Goal: Task Accomplishment & Management: Use online tool/utility

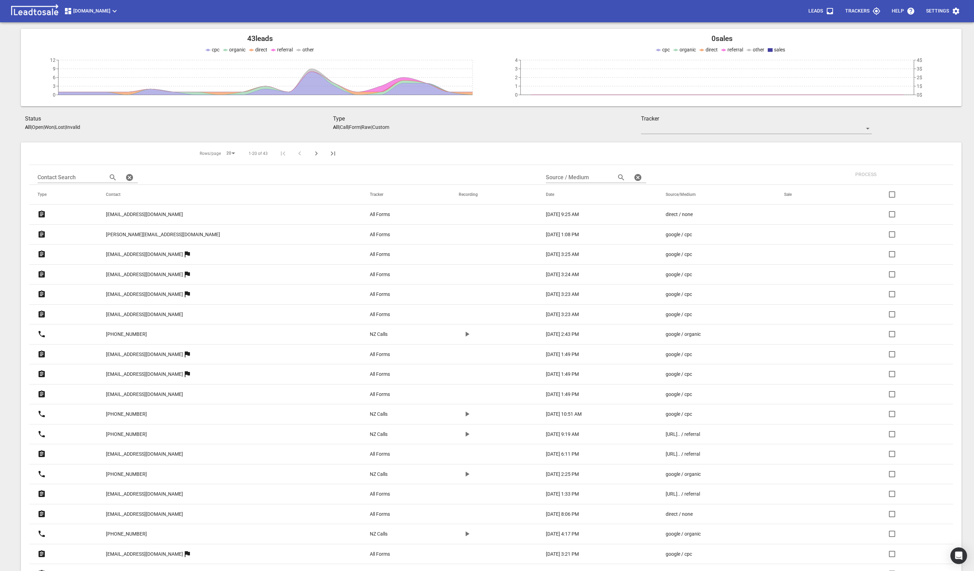
scroll to position [6, 0]
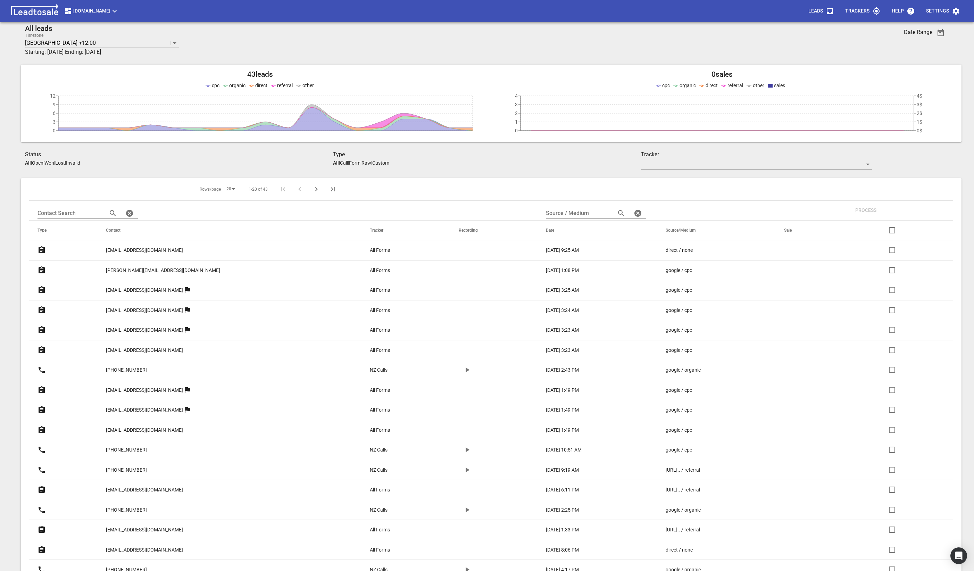
click at [312, 190] on icon "Next Page" at bounding box center [316, 189] width 8 height 8
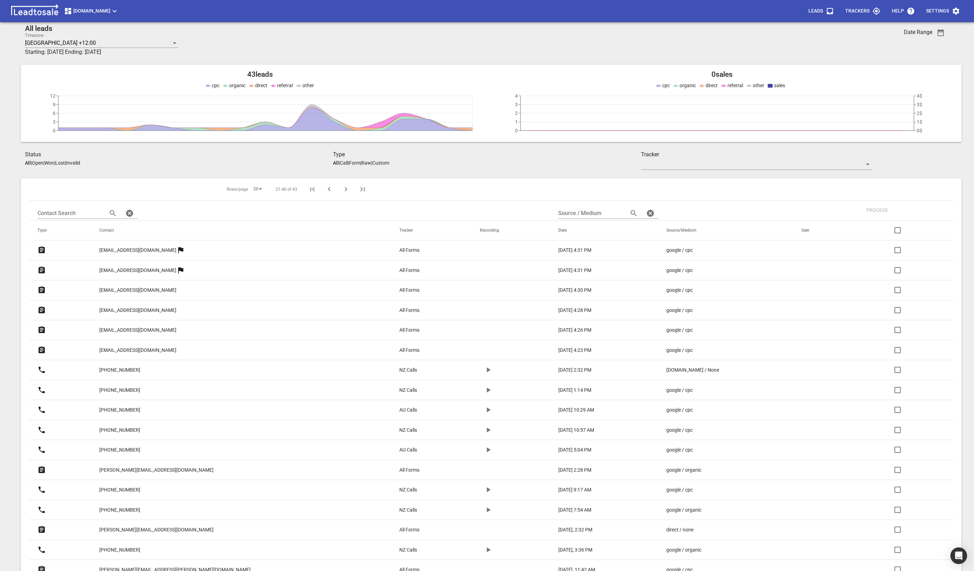
scroll to position [104, 0]
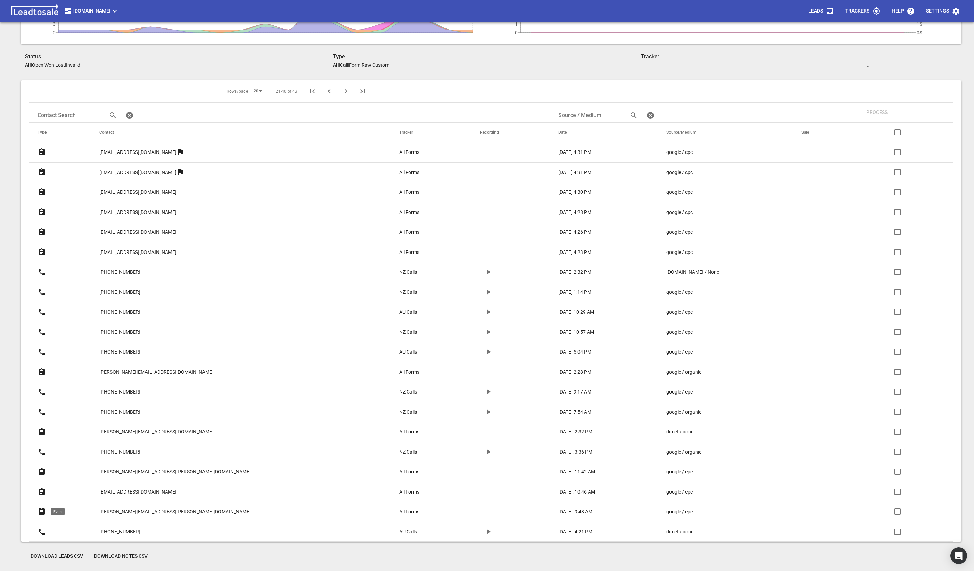
click at [41, 474] on icon at bounding box center [42, 510] width 6 height 7
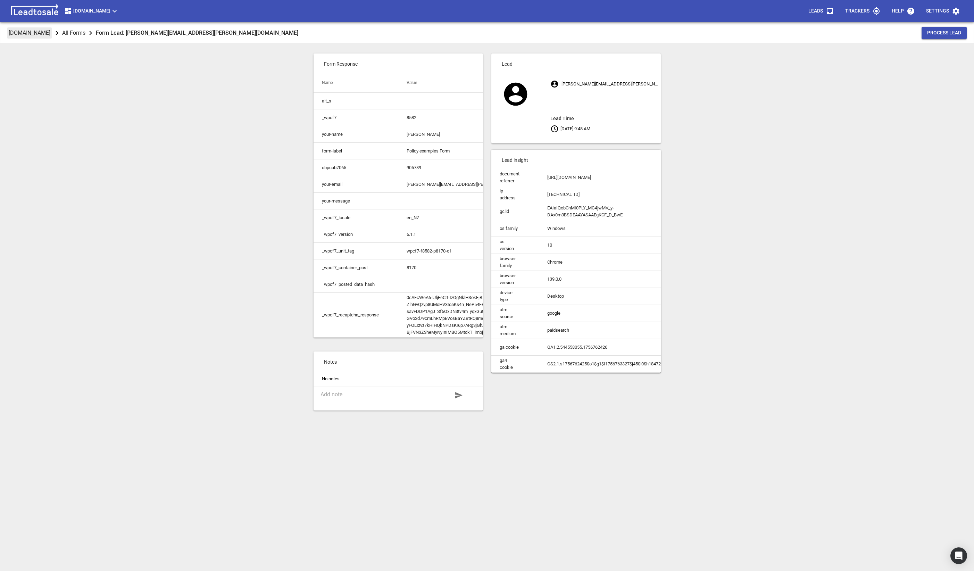
click at [50, 31] on p "[DOMAIN_NAME]" at bounding box center [30, 33] width 42 height 8
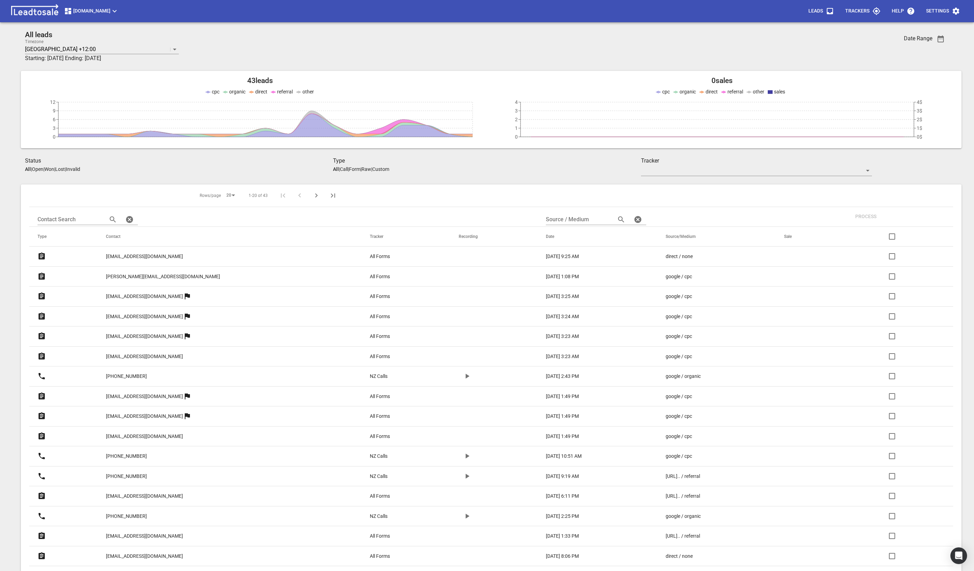
click at [953, 10] on icon "button" at bounding box center [955, 11] width 7 height 7
click at [809, 38] on div at bounding box center [489, 285] width 979 height 571
click at [119, 10] on icon "button" at bounding box center [114, 11] width 8 height 8
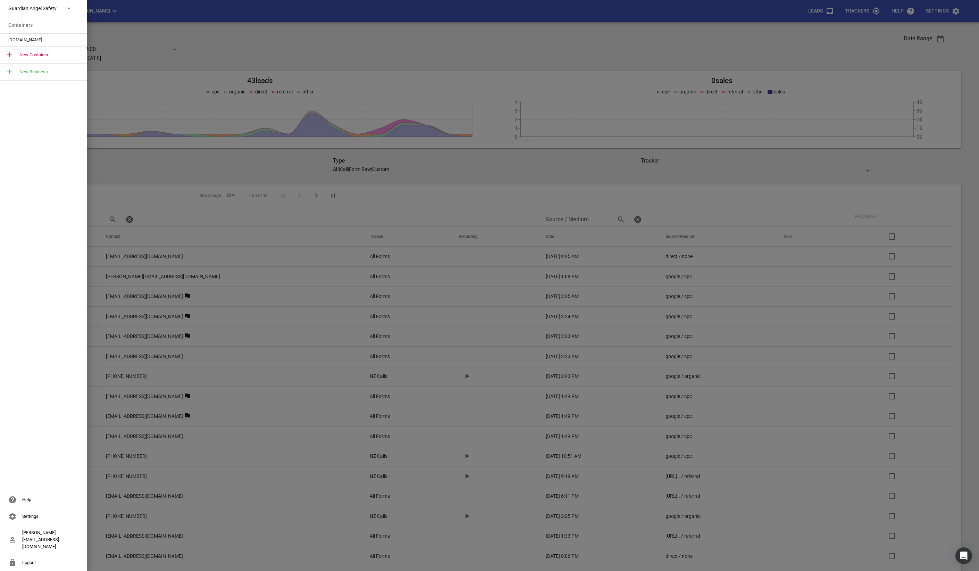
click at [281, 32] on div at bounding box center [489, 285] width 979 height 571
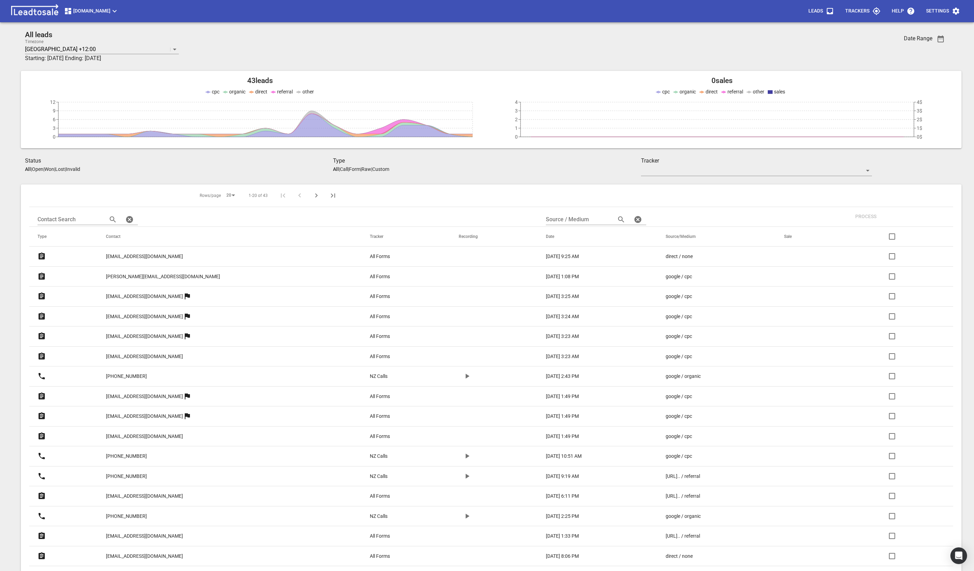
scroll to position [104, 0]
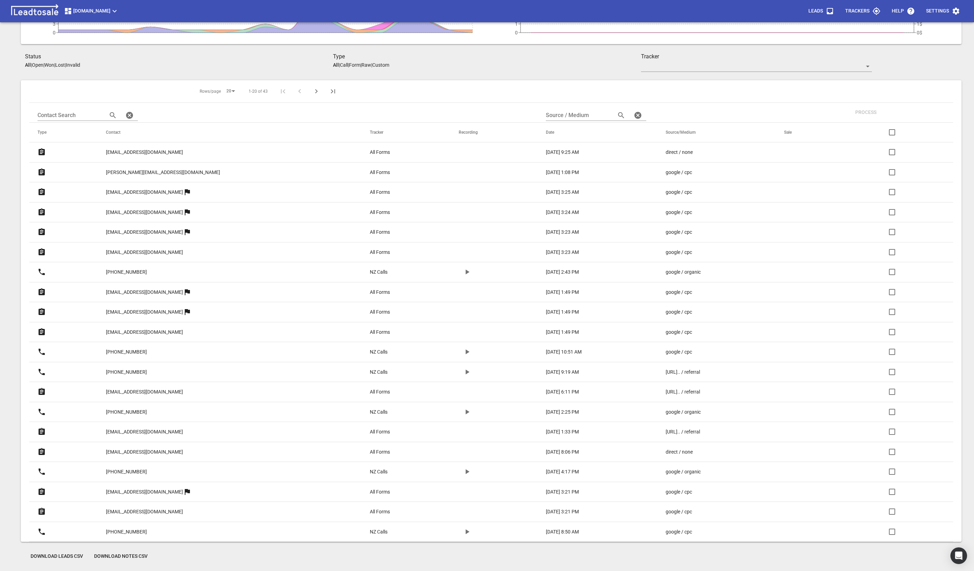
click at [58, 557] on span "Download Leads CSV" at bounding box center [57, 556] width 52 height 7
click at [41, 151] on icon at bounding box center [42, 151] width 6 height 7
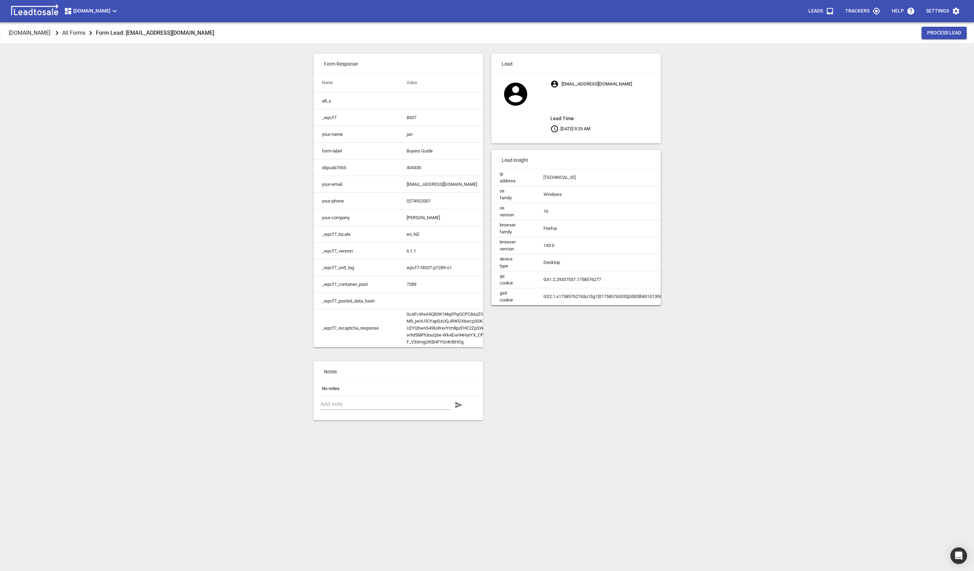
click at [85, 35] on p "All Forms" at bounding box center [73, 33] width 23 height 8
click at [47, 35] on p "[DOMAIN_NAME]" at bounding box center [30, 33] width 42 height 8
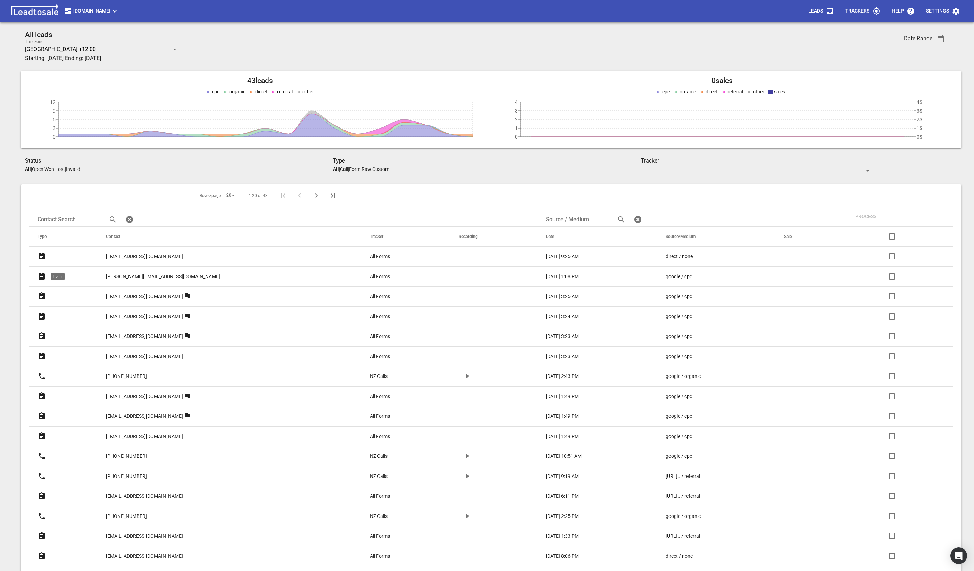
click at [45, 277] on icon at bounding box center [41, 276] width 8 height 8
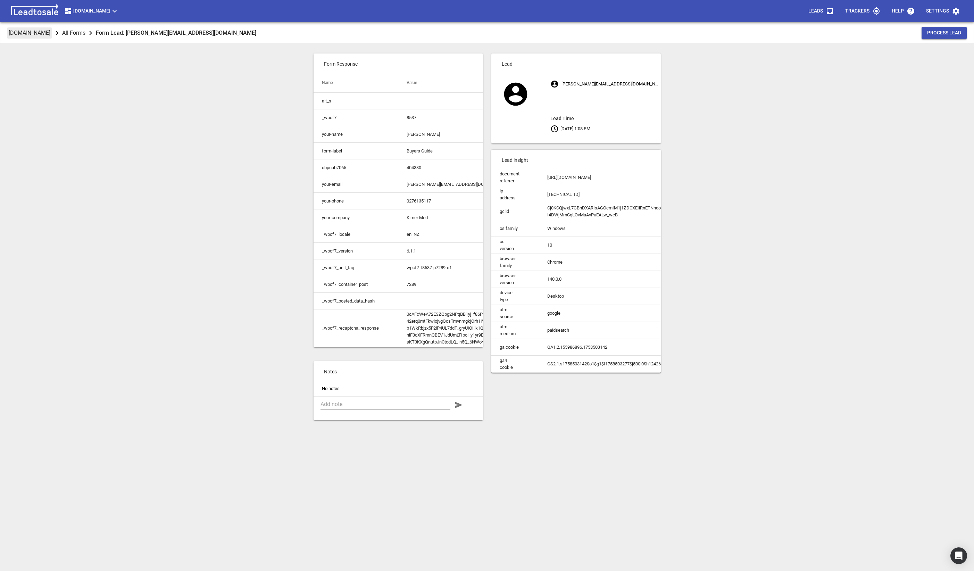
click at [46, 33] on p "[DOMAIN_NAME]" at bounding box center [30, 33] width 42 height 8
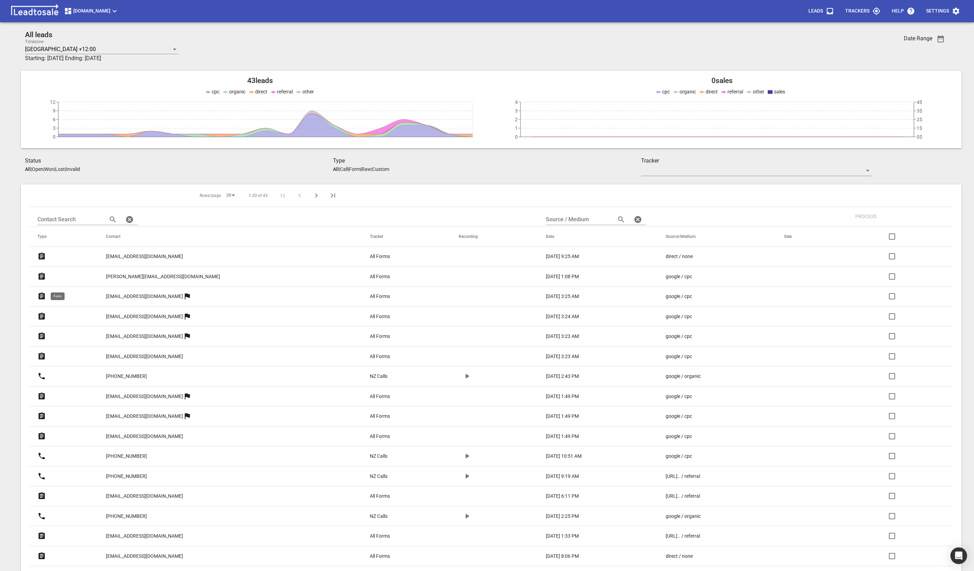
click at [42, 297] on icon at bounding box center [42, 295] width 6 height 7
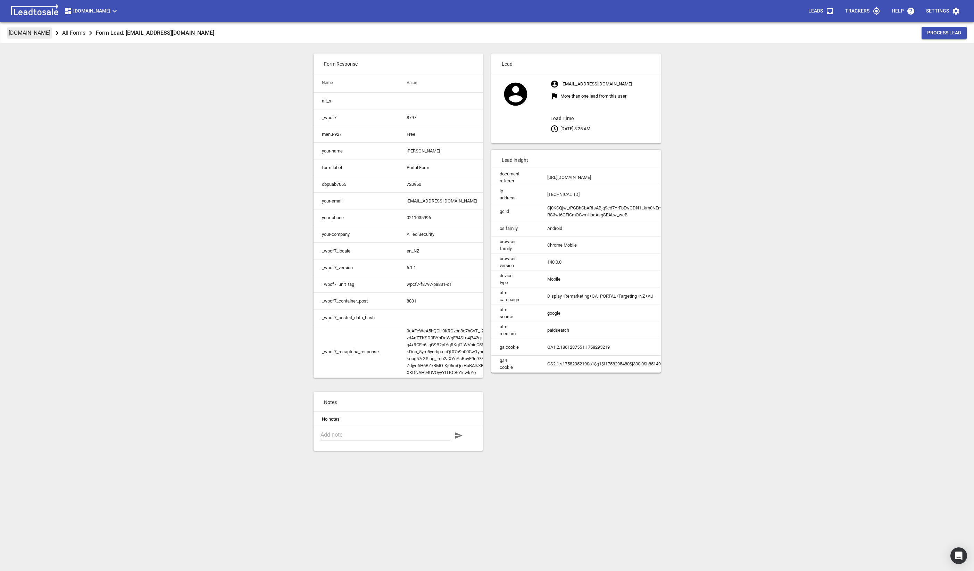
click at [45, 32] on p "[DOMAIN_NAME]" at bounding box center [30, 33] width 42 height 8
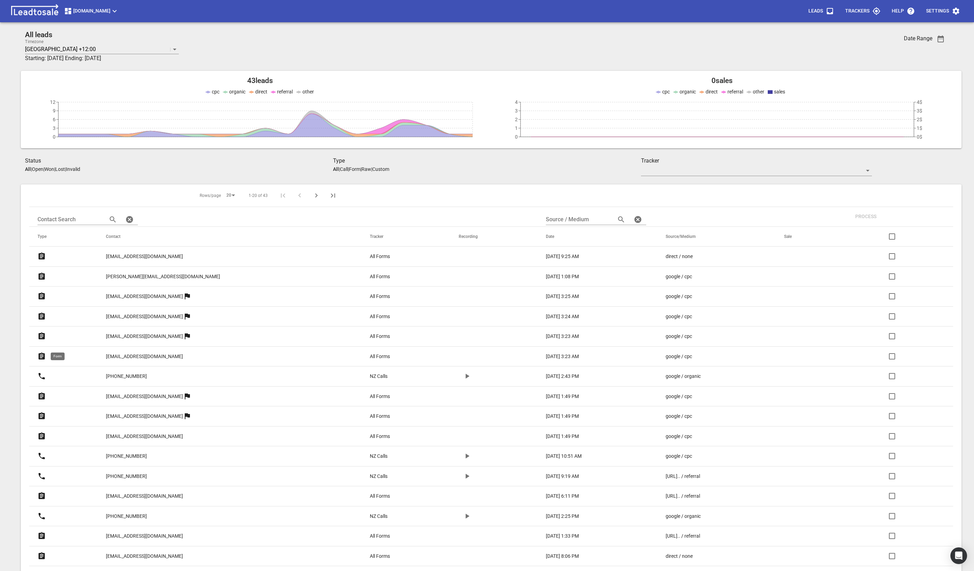
click at [40, 355] on icon at bounding box center [42, 355] width 6 height 7
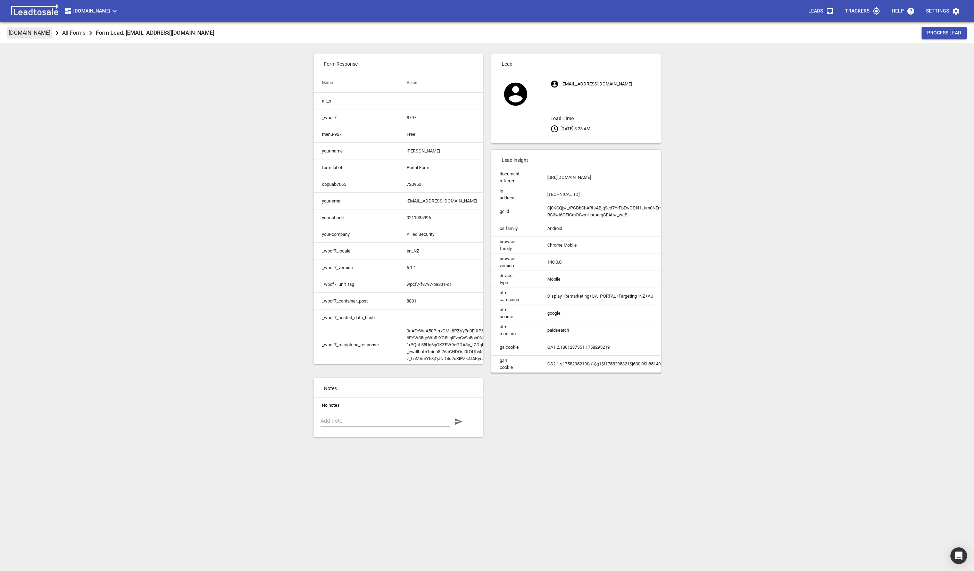
click at [35, 32] on p "[DOMAIN_NAME]" at bounding box center [30, 33] width 42 height 8
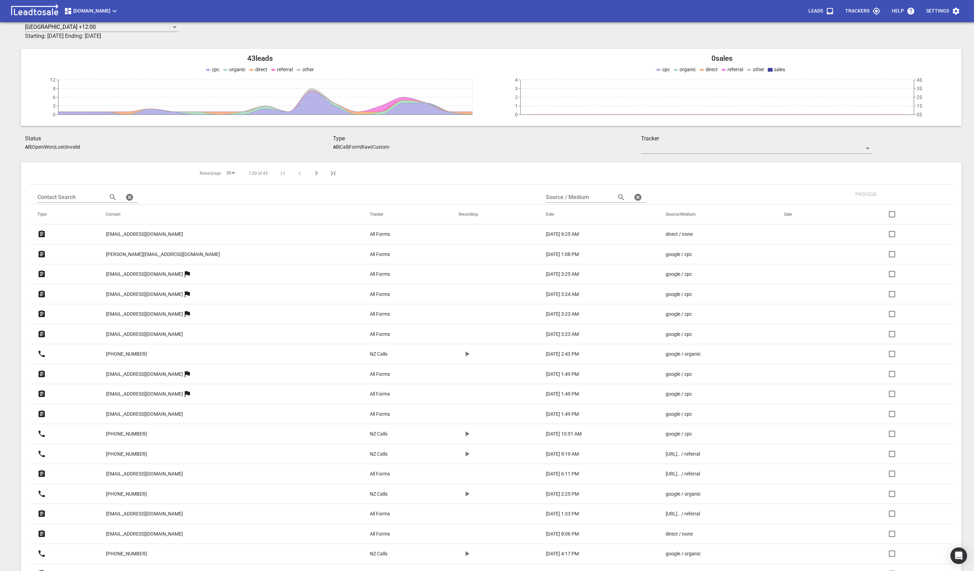
scroll to position [33, 0]
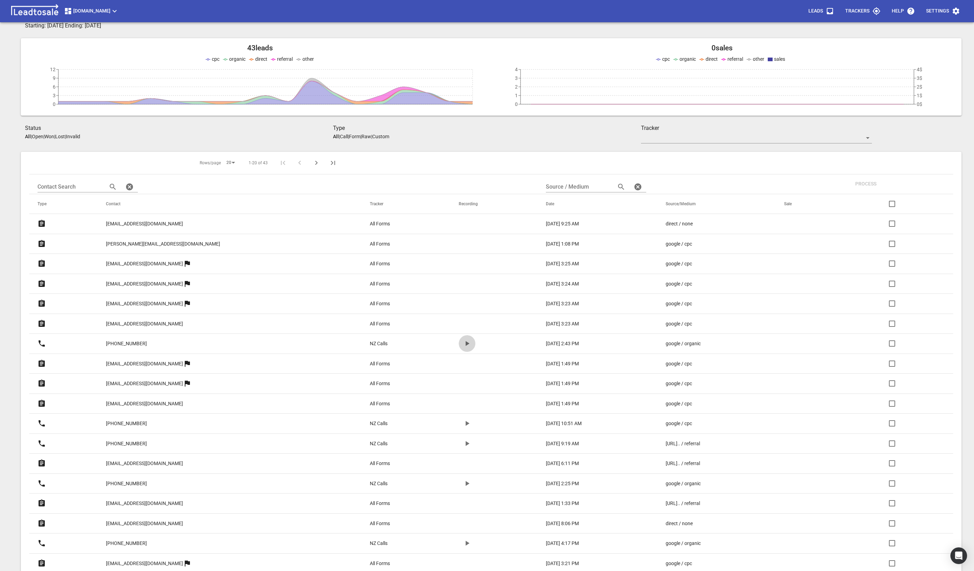
click at [463, 343] on icon "button" at bounding box center [467, 343] width 8 height 8
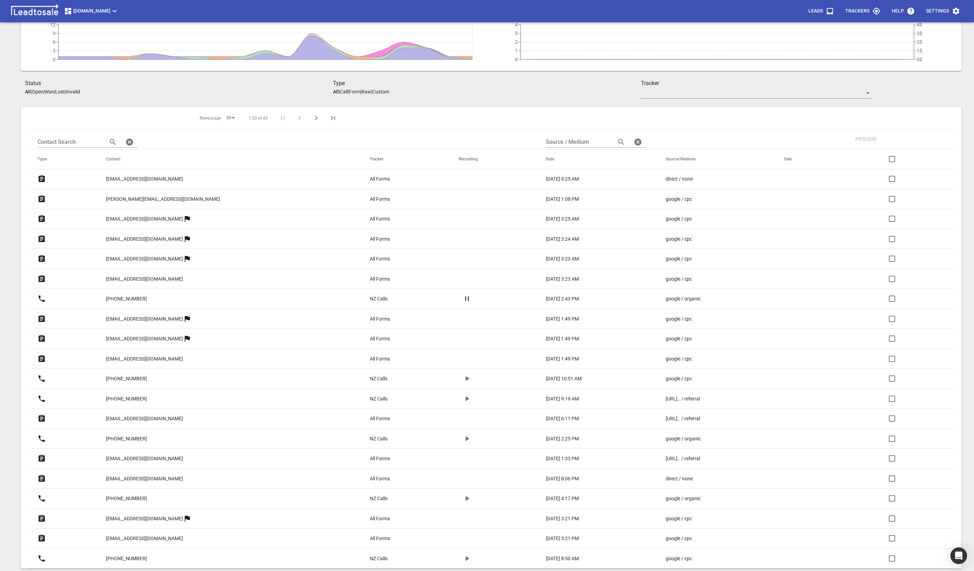
scroll to position [88, 0]
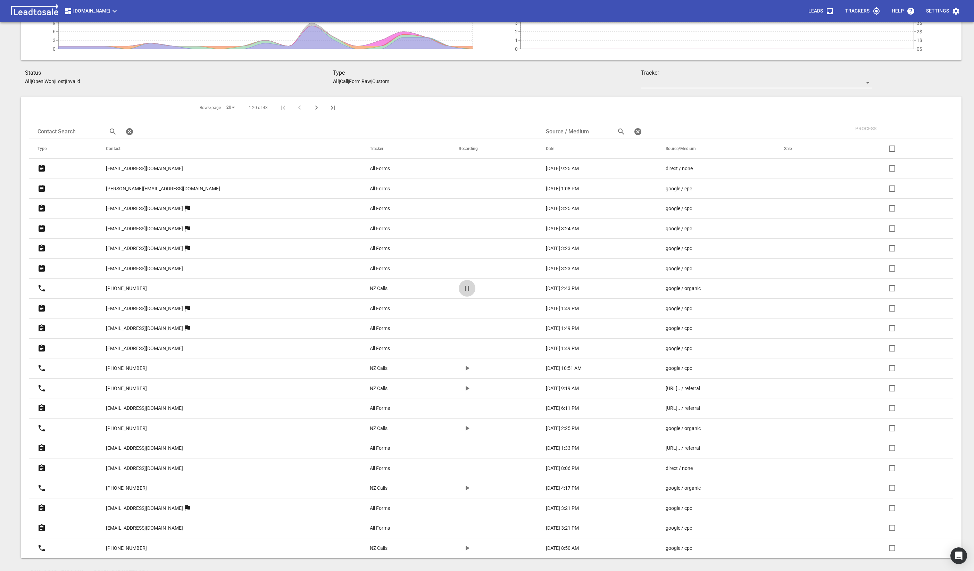
click at [463, 287] on icon "button" at bounding box center [467, 288] width 8 height 8
click at [42, 309] on icon at bounding box center [42, 307] width 6 height 7
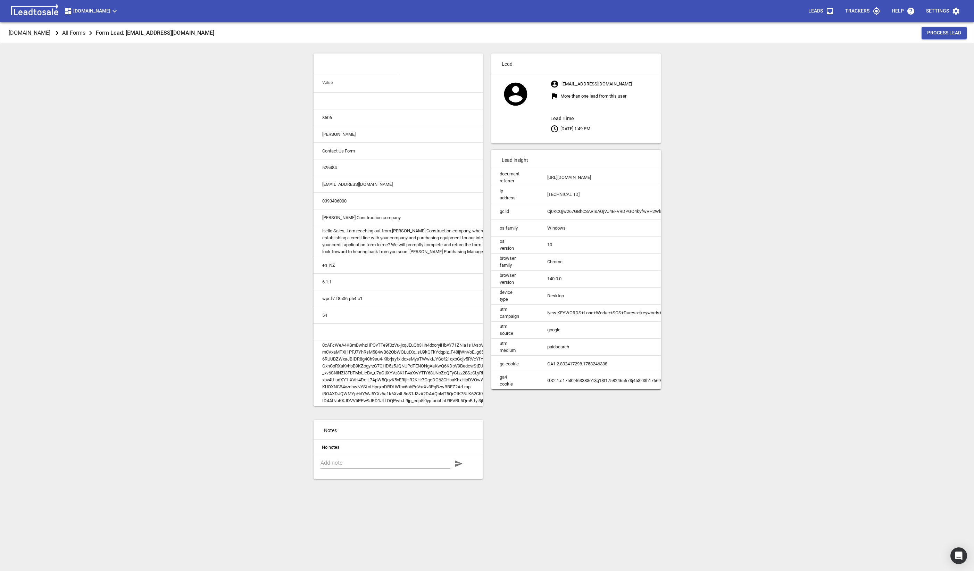
scroll to position [0, 73]
click at [48, 32] on p "[DOMAIN_NAME]" at bounding box center [30, 33] width 42 height 8
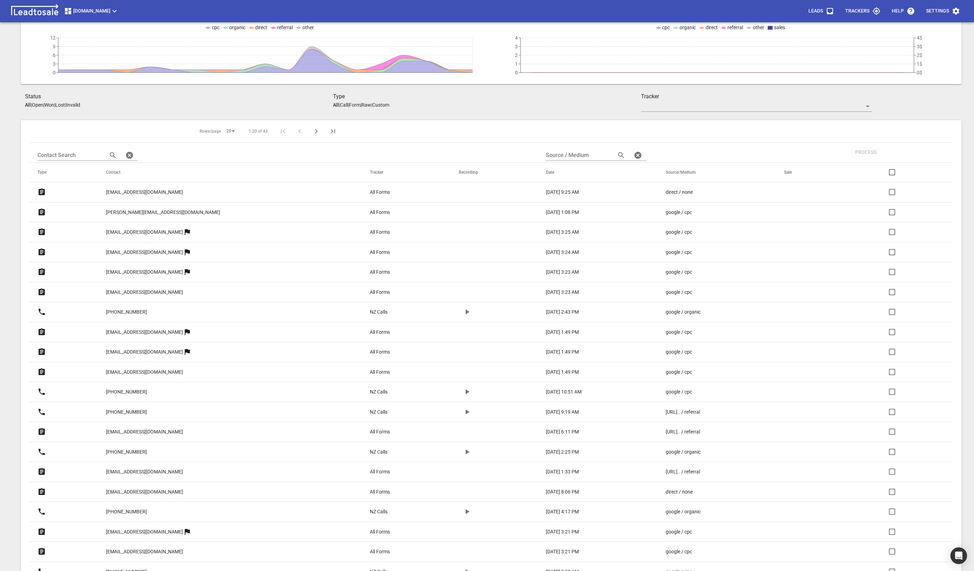
scroll to position [104, 0]
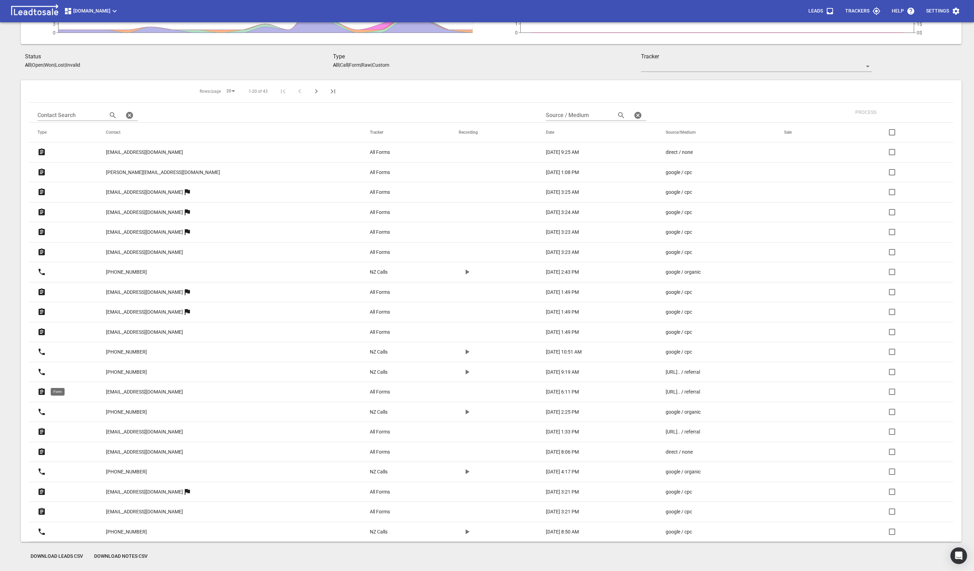
click at [40, 392] on icon at bounding box center [42, 391] width 6 height 7
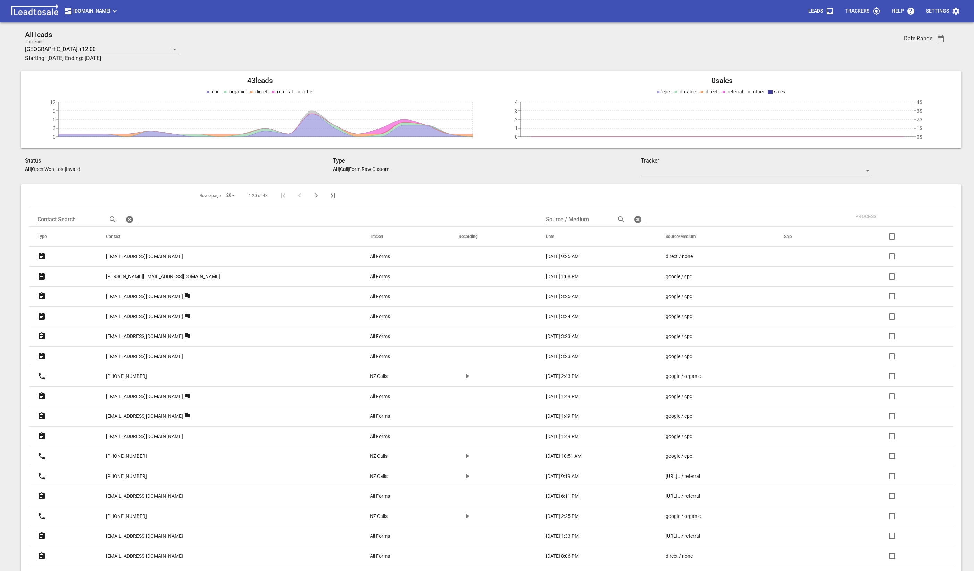
scroll to position [104, 0]
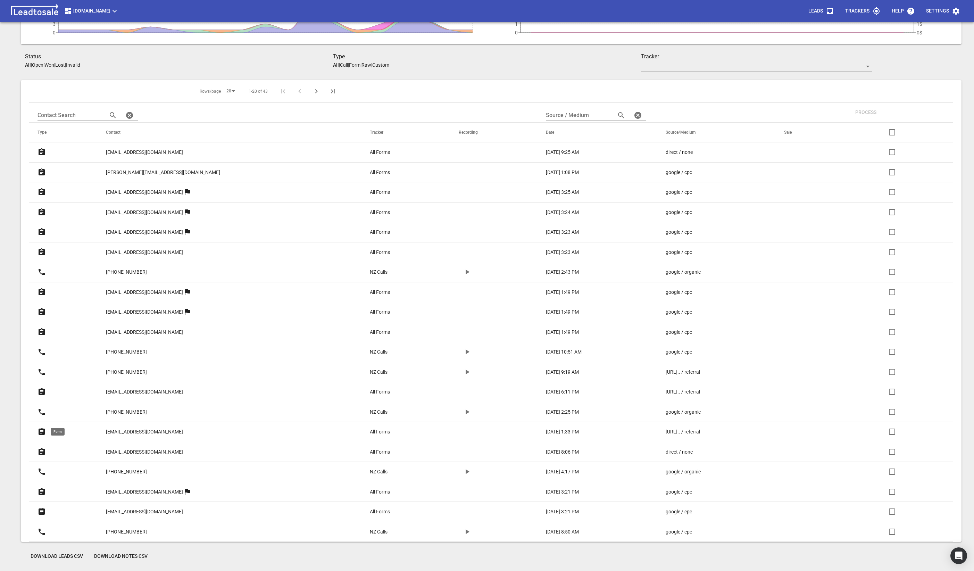
click at [40, 434] on icon at bounding box center [42, 431] width 6 height 7
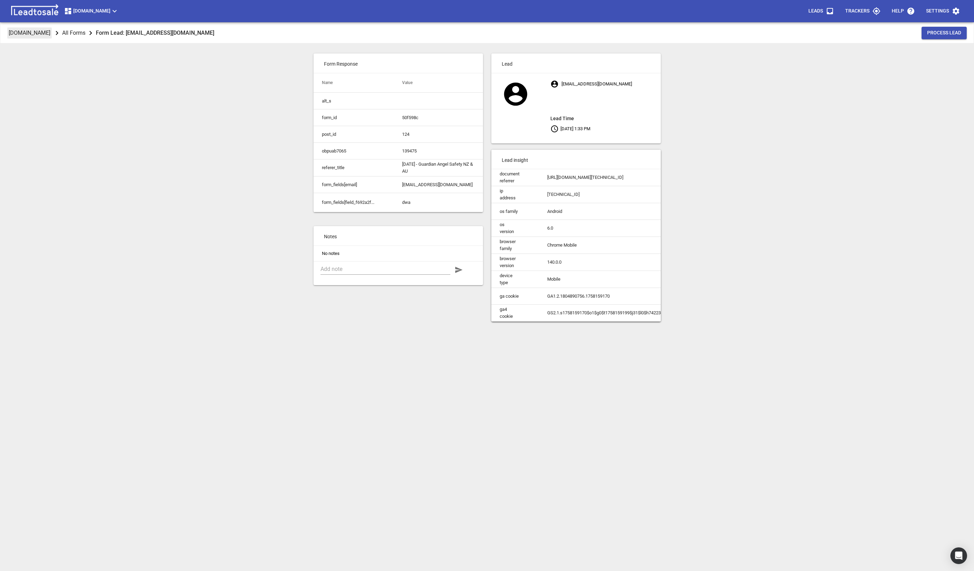
click at [27, 36] on p "[DOMAIN_NAME]" at bounding box center [30, 33] width 42 height 8
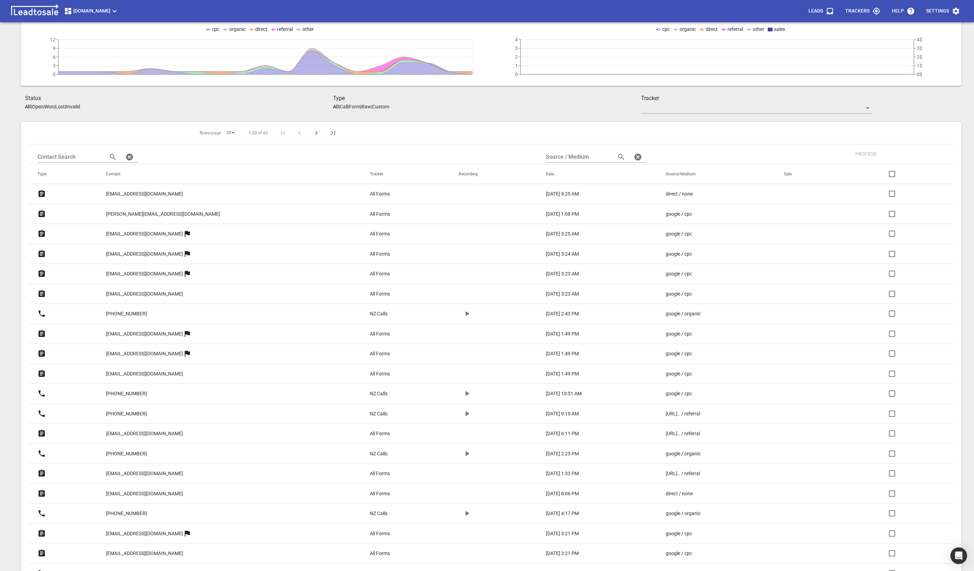
scroll to position [98, 0]
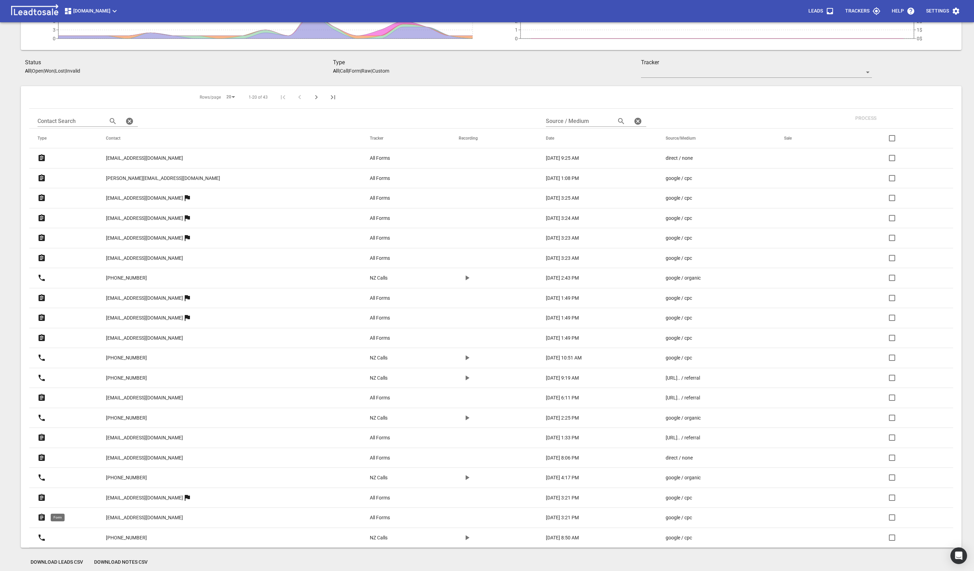
click at [39, 518] on icon at bounding box center [42, 516] width 6 height 7
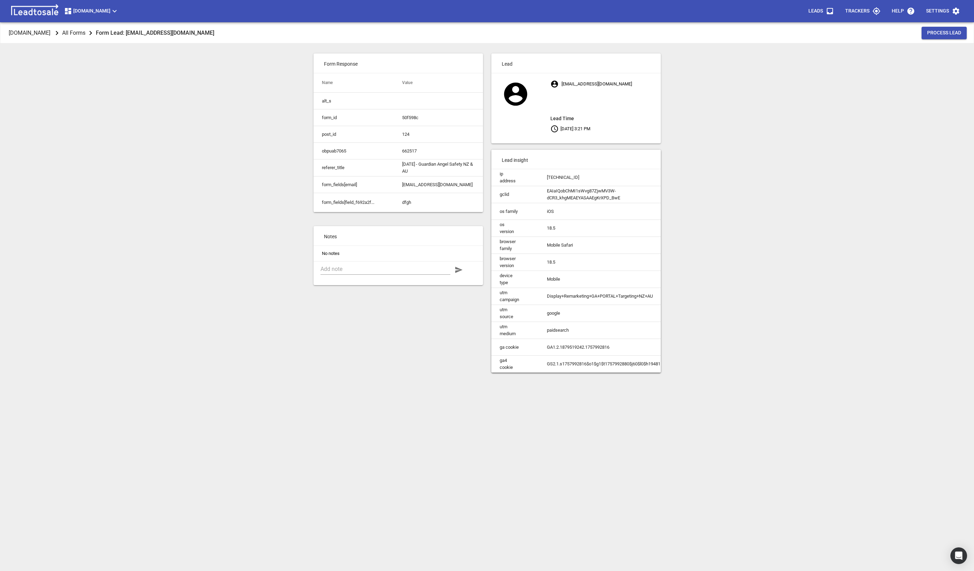
scroll to position [0, 26]
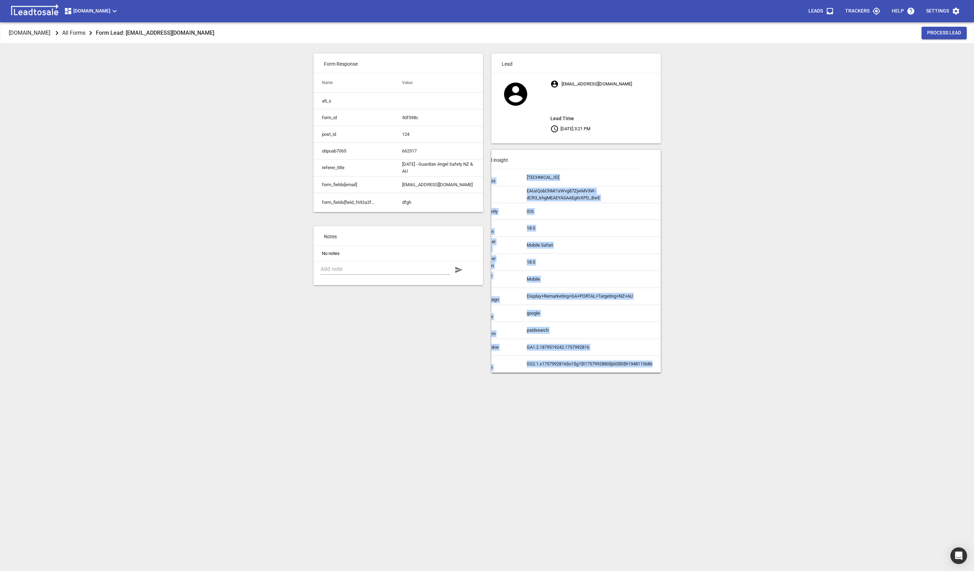
drag, startPoint x: 593, startPoint y: 376, endPoint x: 580, endPoint y: 368, distance: 15.4
click at [580, 368] on div "Lead [EMAIL_ADDRESS][DOMAIN_NAME] Lead Time [DATE] 3:21 PM Lead insight ip addr…" at bounding box center [576, 212] width 178 height 327
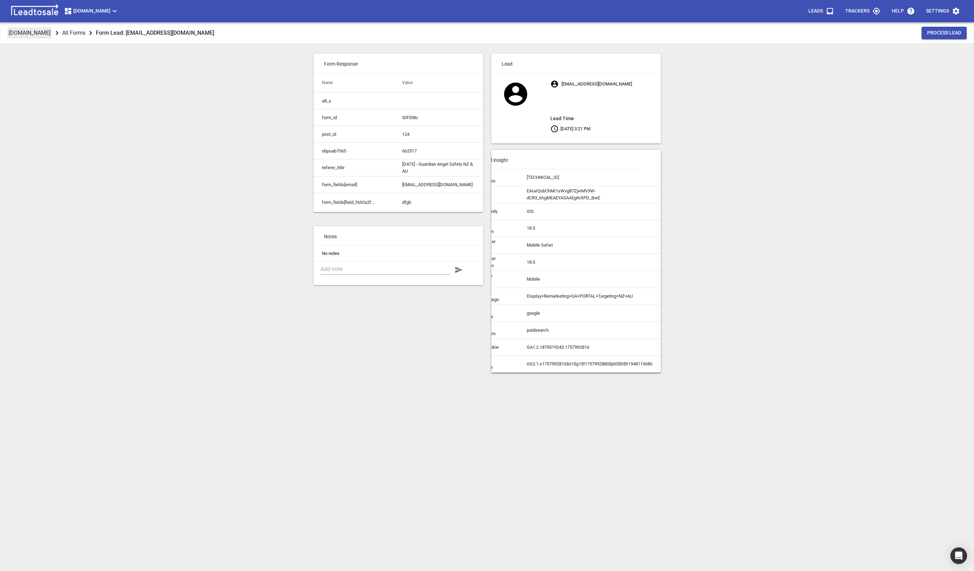
click at [37, 32] on p "[DOMAIN_NAME]" at bounding box center [30, 33] width 42 height 8
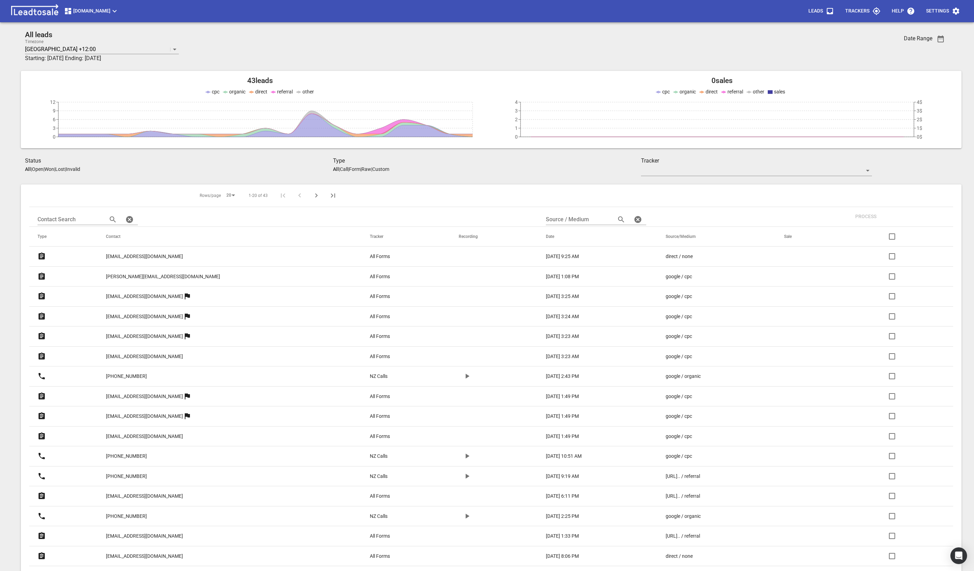
scroll to position [104, 0]
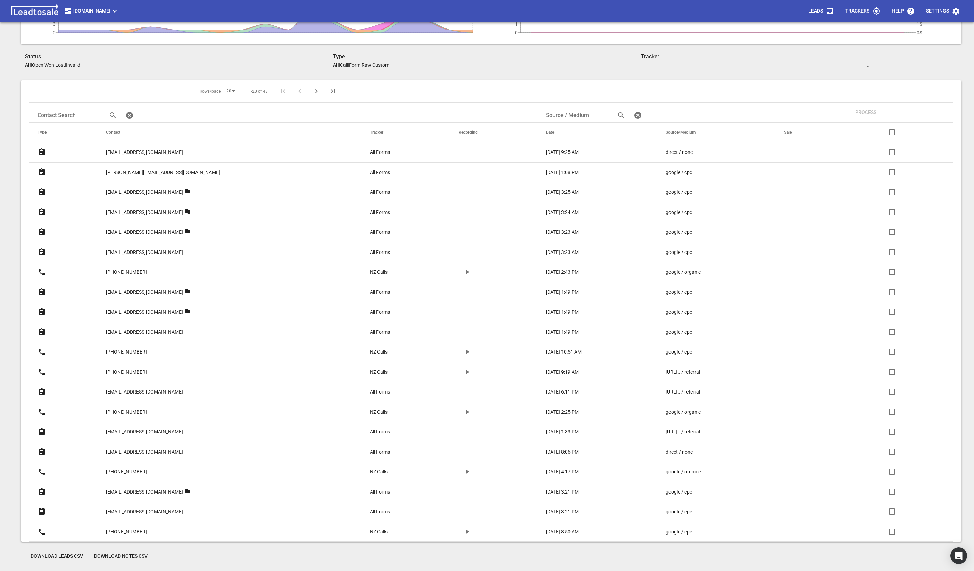
click at [312, 89] on icon "Next Page" at bounding box center [316, 91] width 8 height 8
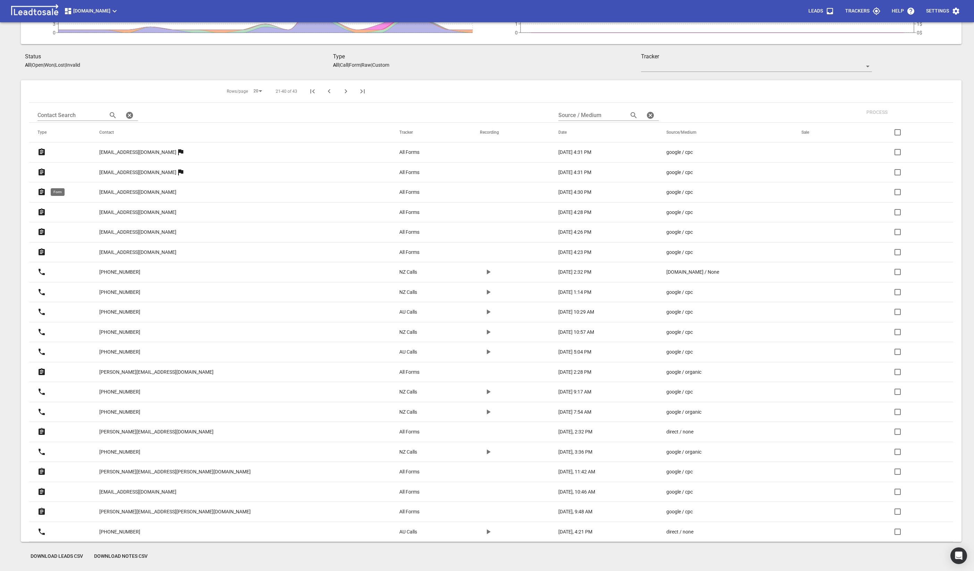
click at [42, 191] on icon at bounding box center [41, 192] width 8 height 8
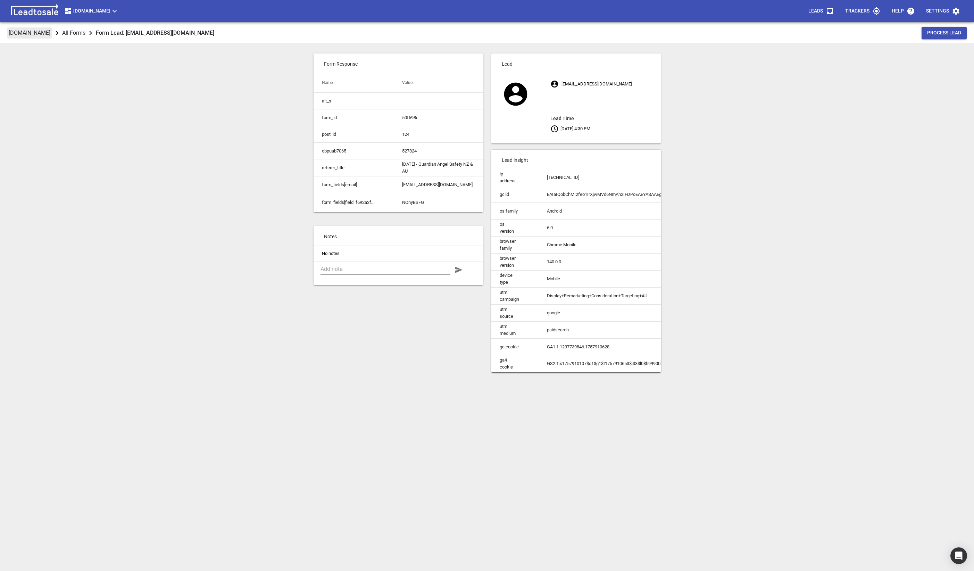
click at [21, 34] on p "[DOMAIN_NAME]" at bounding box center [30, 33] width 42 height 8
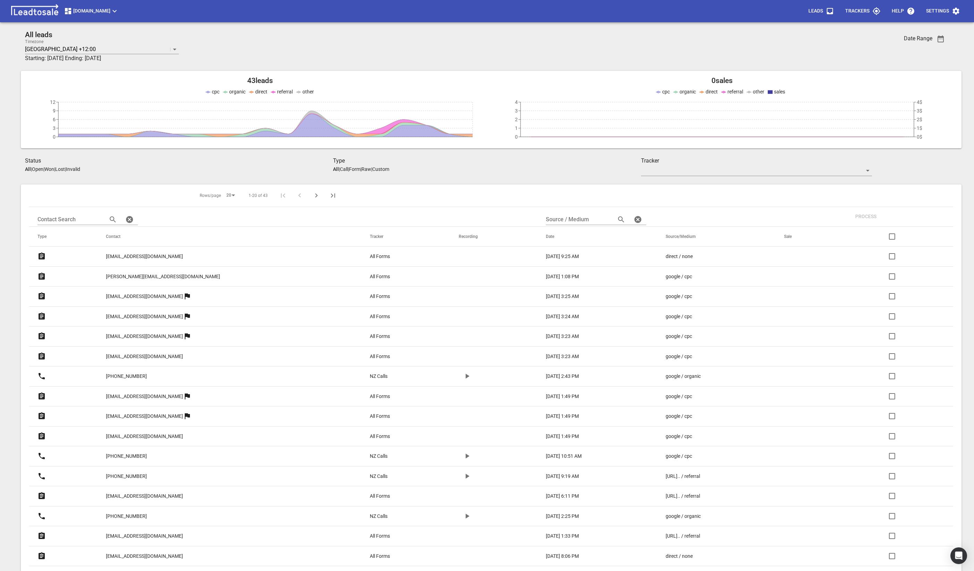
click at [312, 198] on icon "Next Page" at bounding box center [316, 195] width 8 height 8
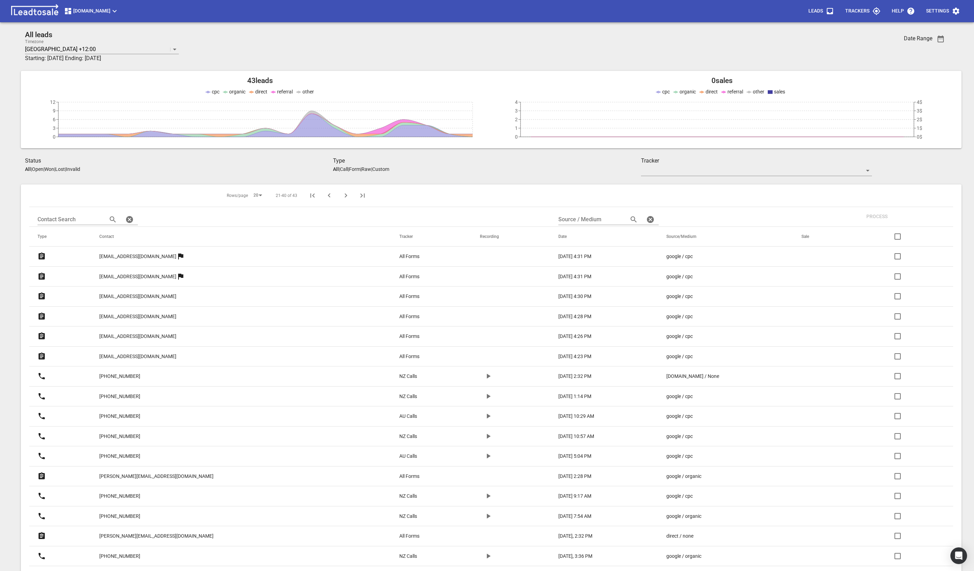
scroll to position [21, 0]
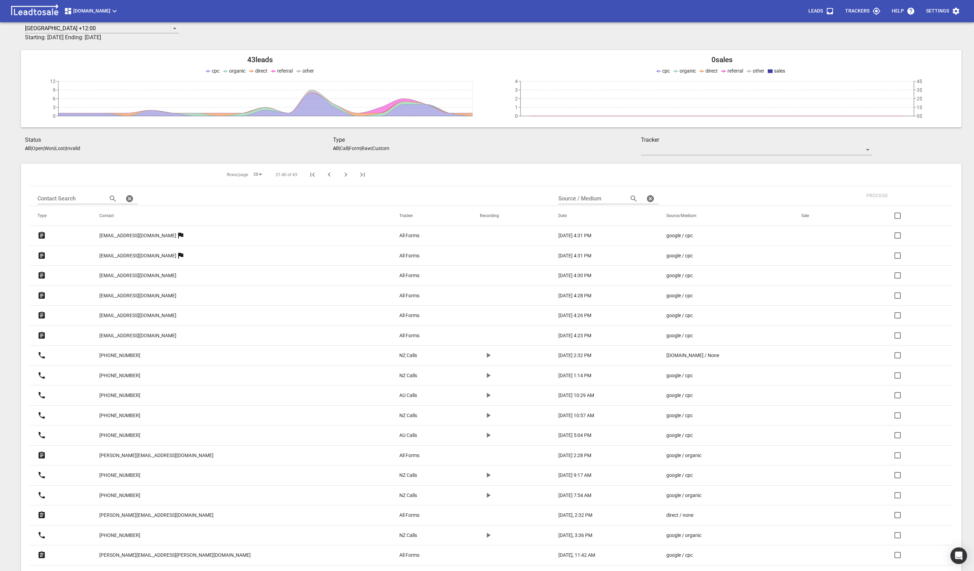
click at [325, 175] on icon "Previous Page" at bounding box center [329, 174] width 8 height 8
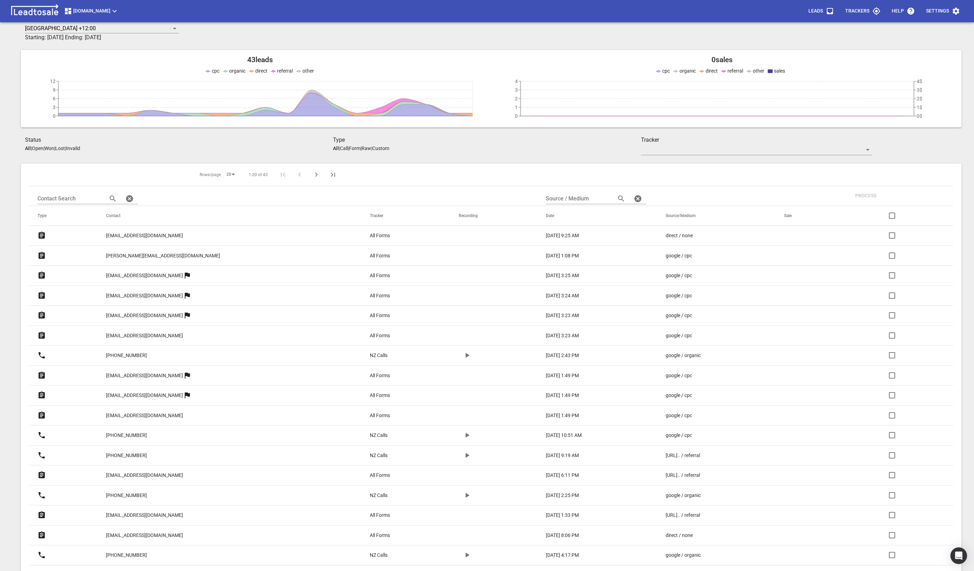
click at [312, 175] on icon "Next Page" at bounding box center [316, 174] width 8 height 8
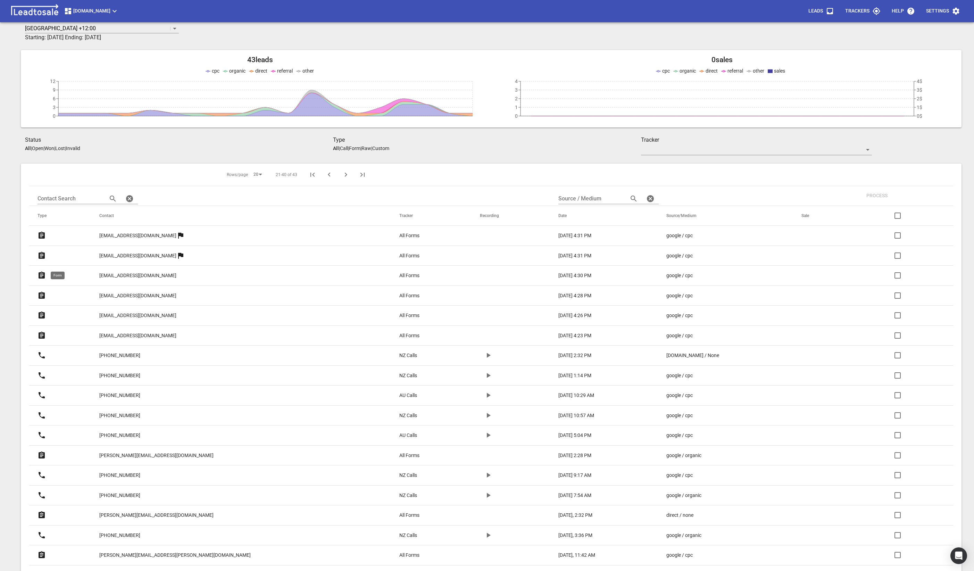
click at [41, 276] on icon at bounding box center [42, 274] width 6 height 7
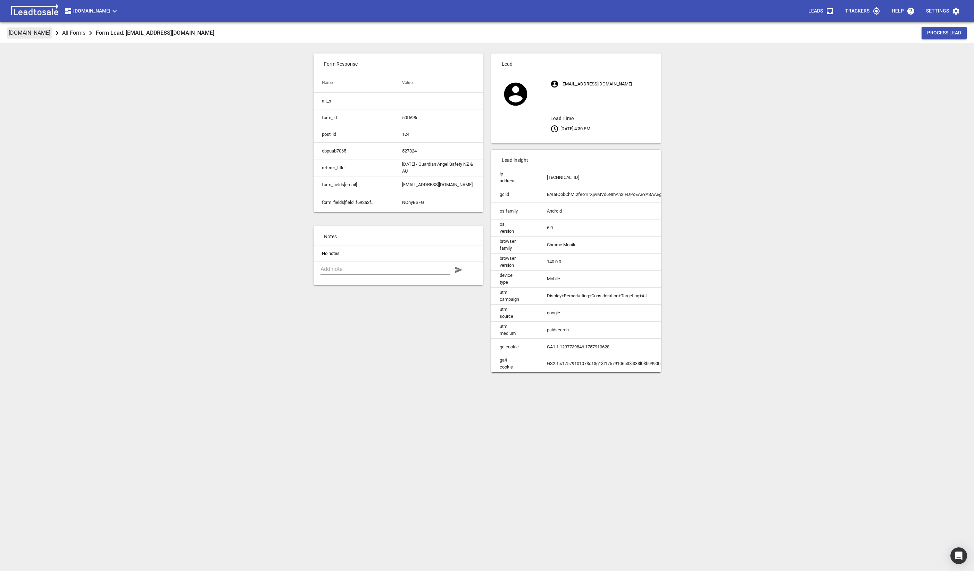
click at [39, 33] on p "[DOMAIN_NAME]" at bounding box center [30, 33] width 42 height 8
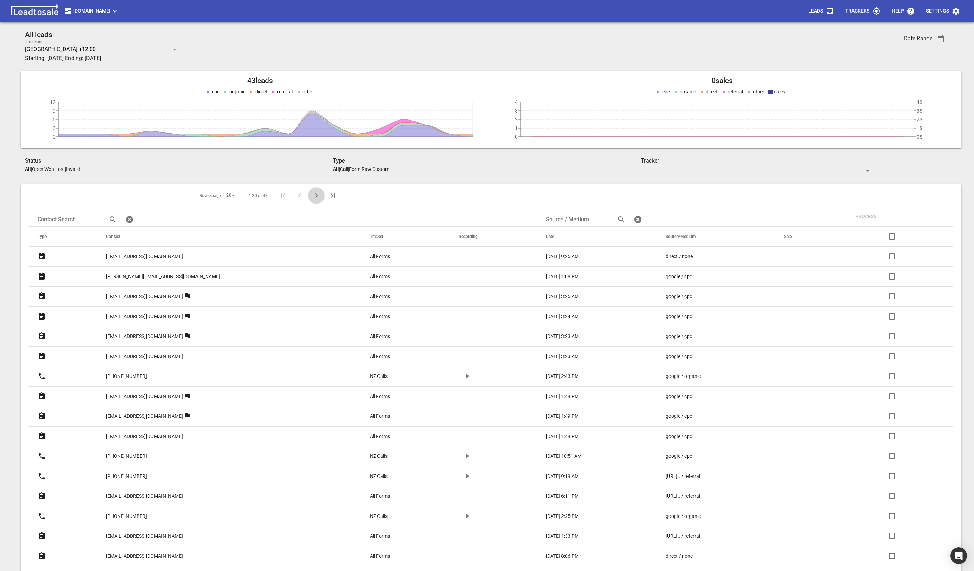
click at [312, 195] on icon "Next Page" at bounding box center [316, 195] width 8 height 8
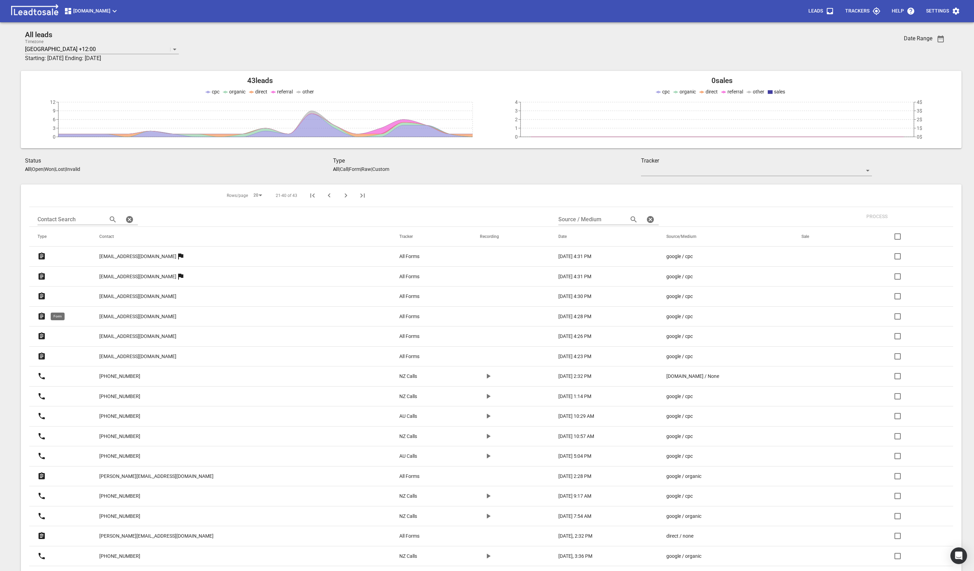
click at [40, 316] on icon at bounding box center [41, 316] width 8 height 8
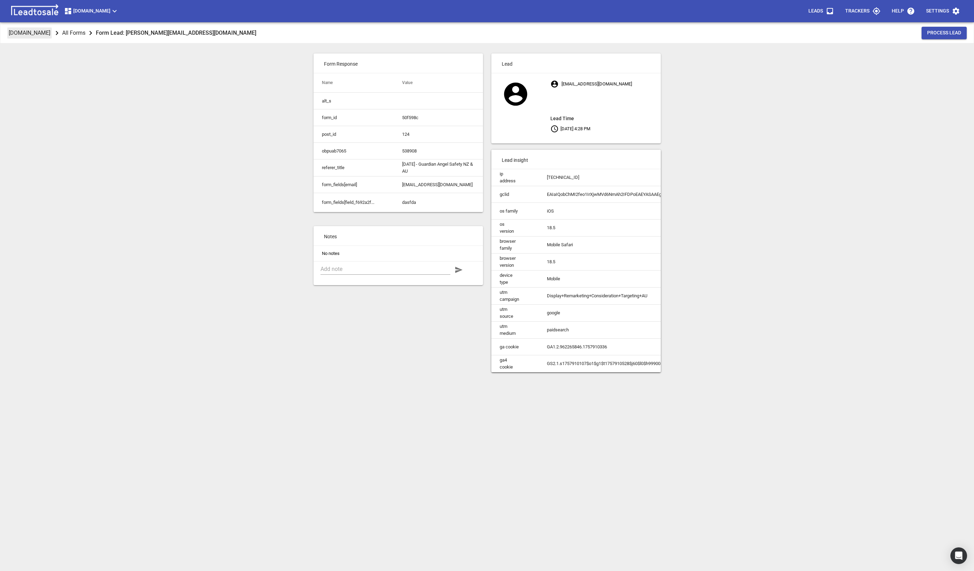
click at [34, 34] on p "[DOMAIN_NAME]" at bounding box center [30, 33] width 42 height 8
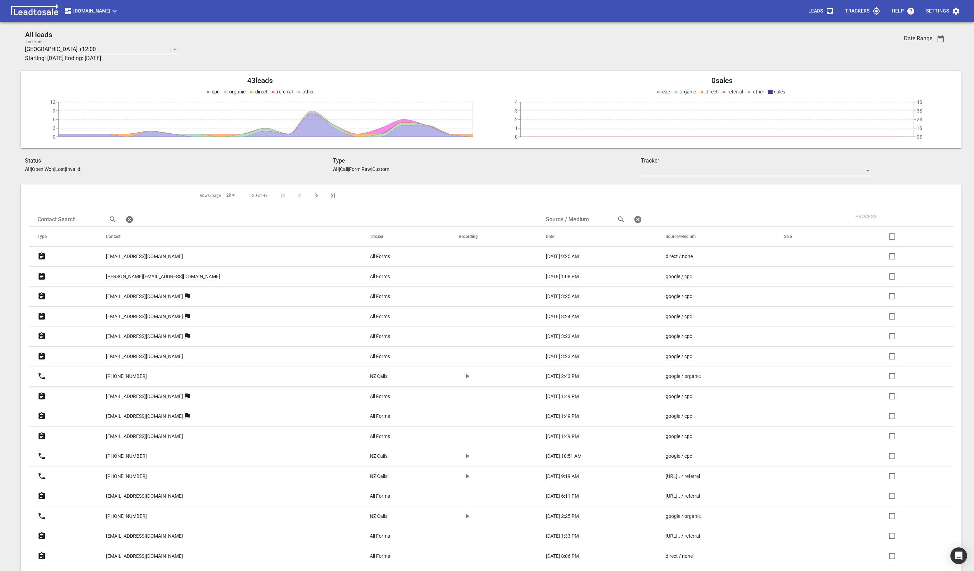
scroll to position [104, 0]
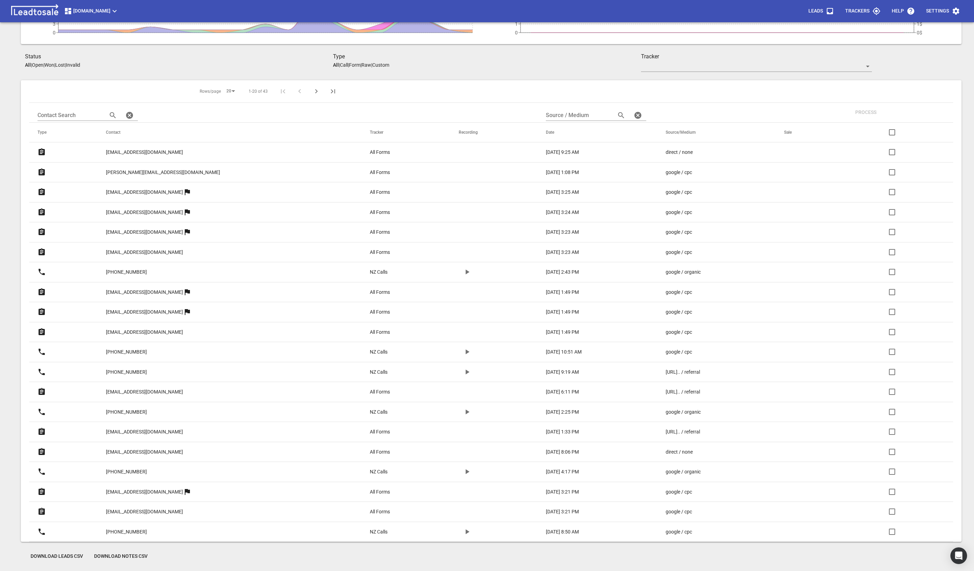
click at [315, 91] on icon "Next Page" at bounding box center [316, 91] width 2 height 4
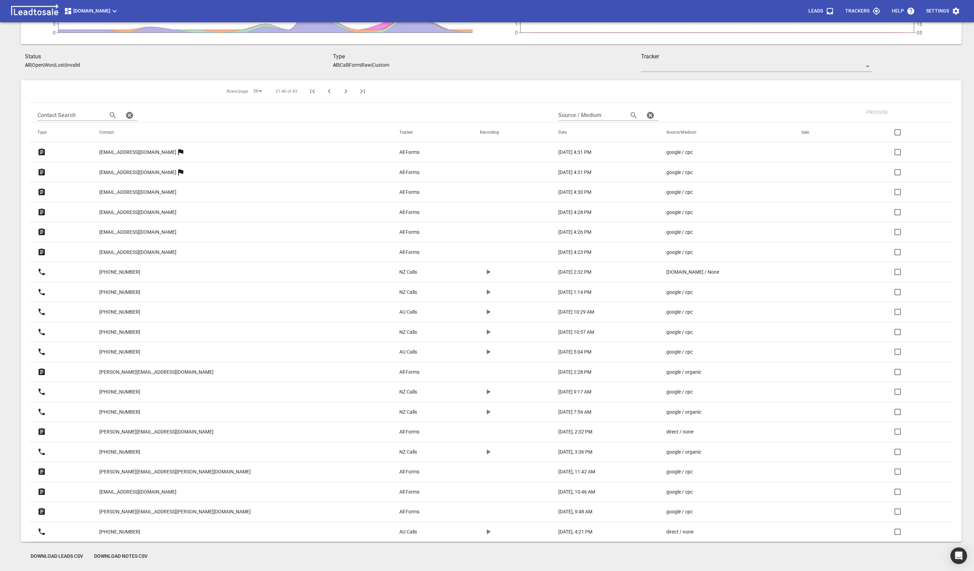
click at [487, 292] on icon "button" at bounding box center [489, 291] width 4 height 5
click at [484, 291] on icon "button" at bounding box center [488, 292] width 8 height 8
click at [484, 309] on icon "button" at bounding box center [488, 312] width 8 height 8
click at [484, 311] on icon "button" at bounding box center [488, 312] width 8 height 8
click at [484, 333] on icon "button" at bounding box center [488, 332] width 8 height 8
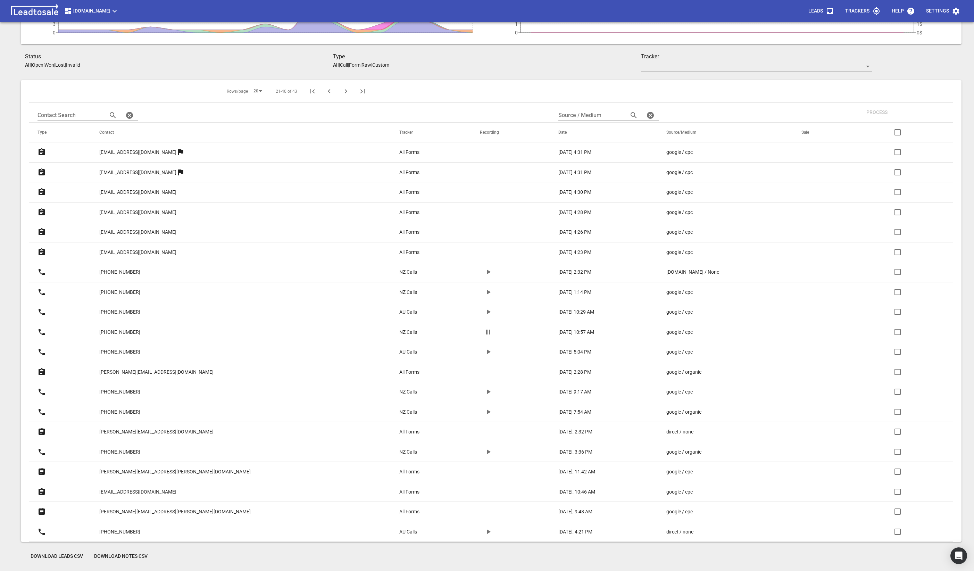
click at [484, 332] on icon "button" at bounding box center [488, 332] width 8 height 8
click at [484, 349] on icon "button" at bounding box center [488, 351] width 8 height 8
click at [486, 353] on icon "button" at bounding box center [488, 351] width 4 height 5
click at [43, 371] on icon at bounding box center [42, 371] width 6 height 7
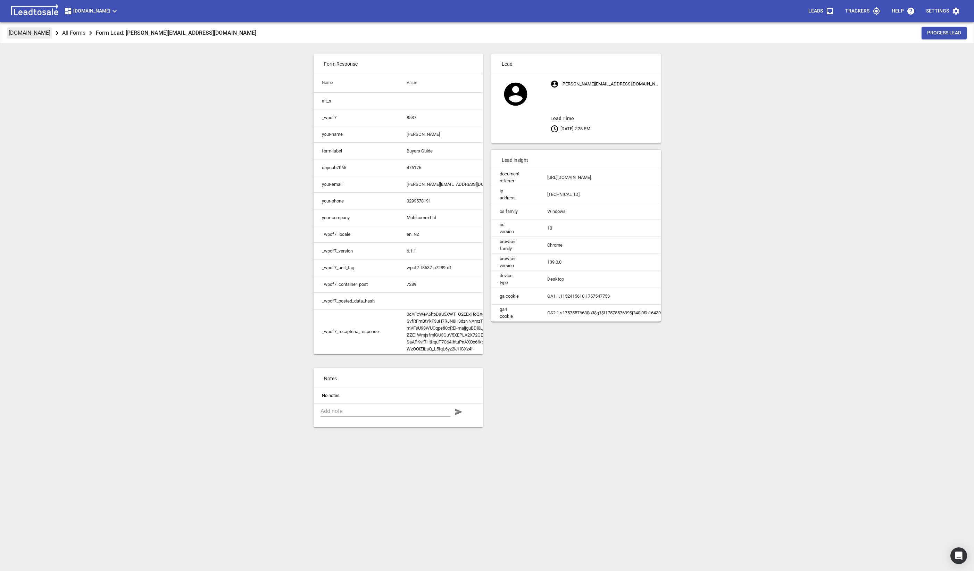
click at [25, 33] on p "[DOMAIN_NAME]" at bounding box center [30, 33] width 42 height 8
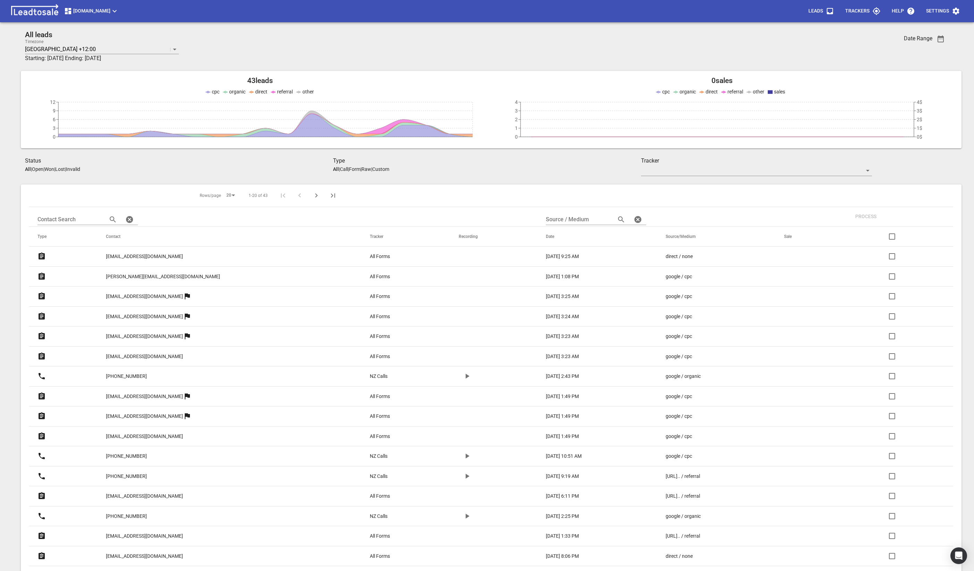
click at [315, 195] on icon "Next Page" at bounding box center [316, 195] width 2 height 4
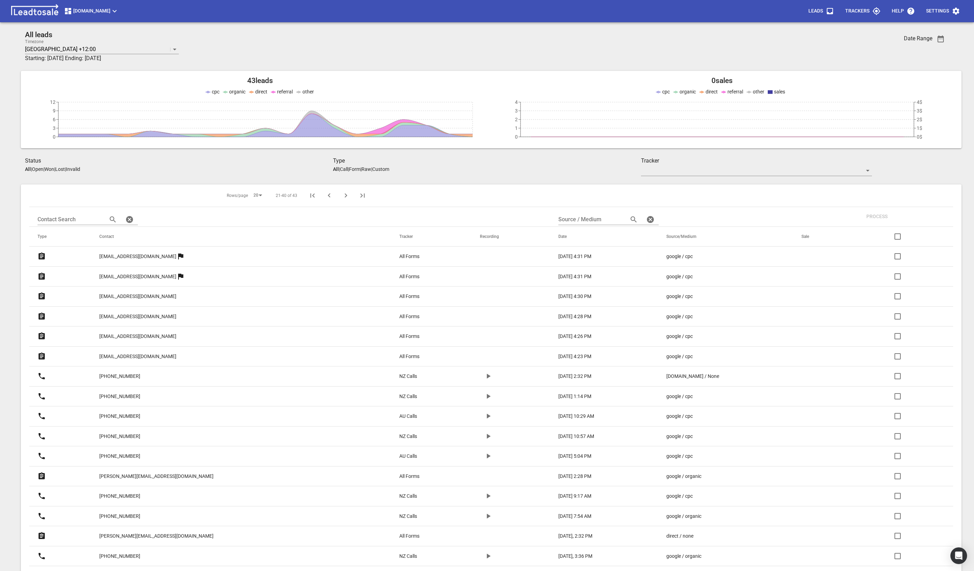
scroll to position [104, 0]
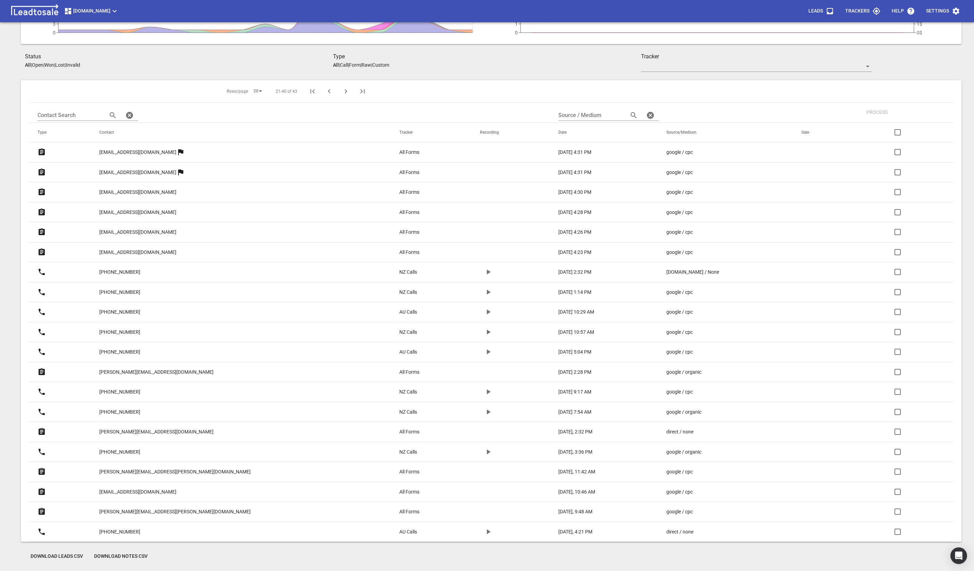
click at [484, 393] on icon "button" at bounding box center [488, 391] width 8 height 8
click at [480, 396] on div at bounding box center [505, 391] width 51 height 17
click at [484, 392] on icon "button" at bounding box center [488, 391] width 8 height 8
click at [484, 413] on icon "button" at bounding box center [488, 411] width 8 height 8
click at [484, 412] on icon "button" at bounding box center [488, 411] width 8 height 8
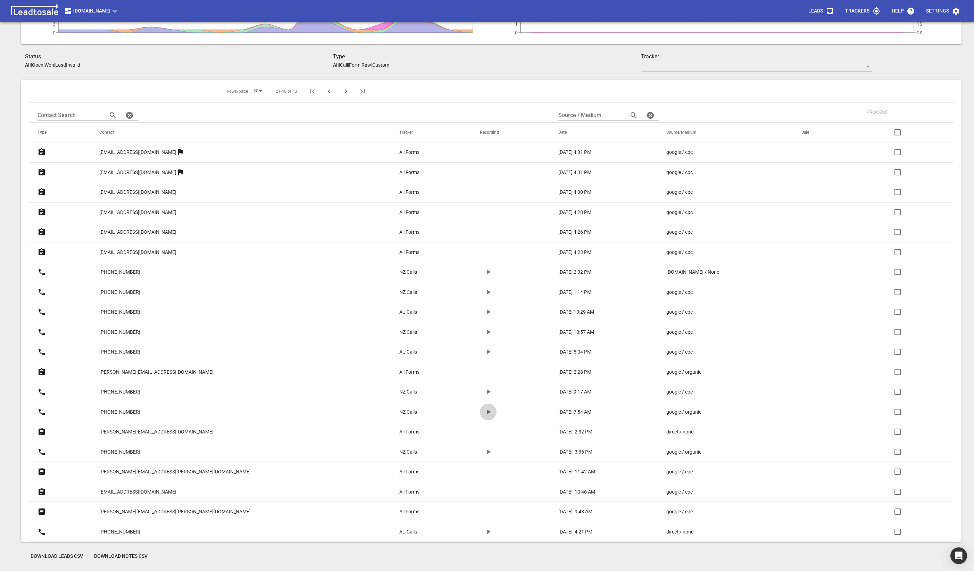
click at [487, 412] on icon "button" at bounding box center [489, 411] width 4 height 5
click at [480, 410] on div at bounding box center [505, 411] width 51 height 17
click at [484, 413] on icon "button" at bounding box center [488, 411] width 8 height 8
click at [484, 412] on icon "button" at bounding box center [488, 411] width 8 height 8
click at [44, 432] on icon at bounding box center [42, 431] width 6 height 7
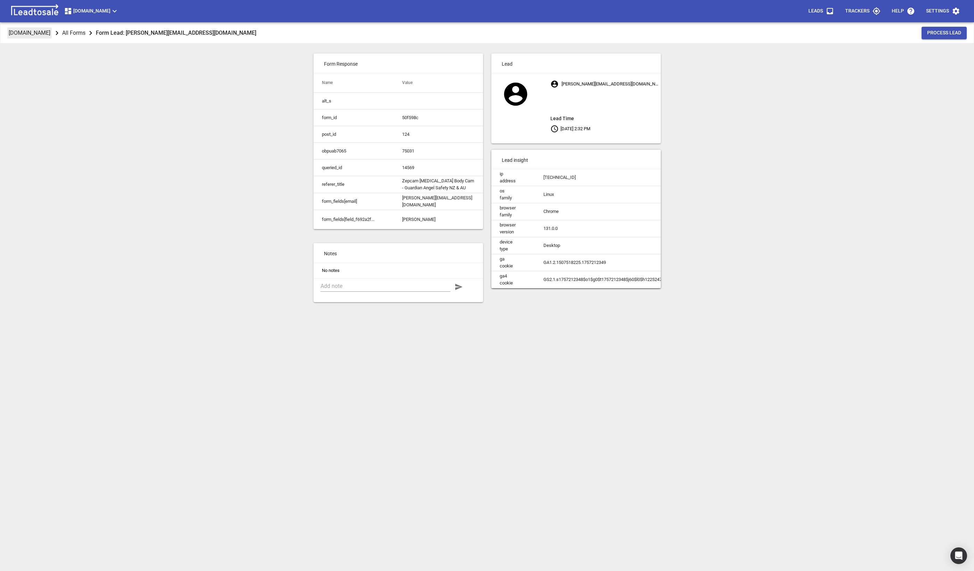
click at [25, 34] on p "[DOMAIN_NAME]" at bounding box center [30, 33] width 42 height 8
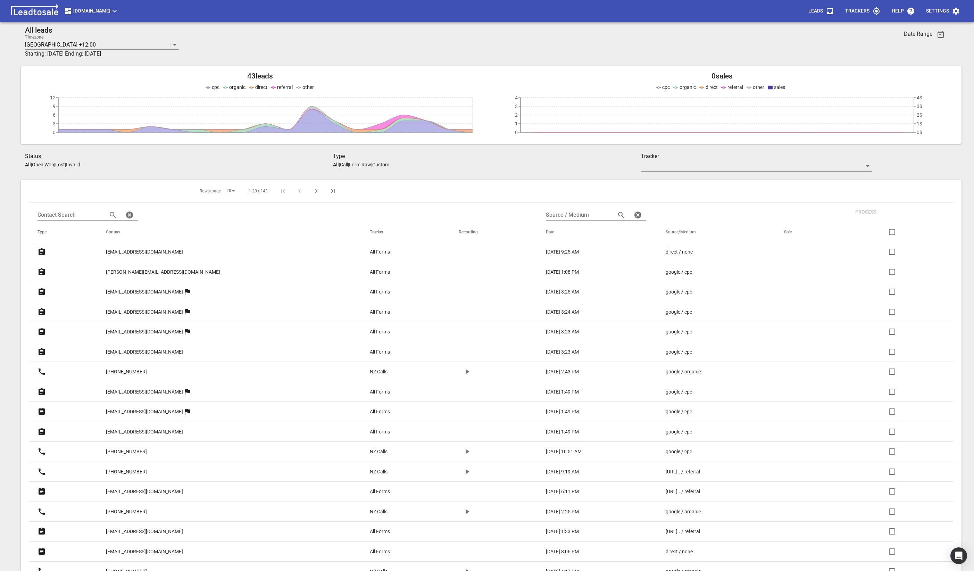
scroll to position [16, 0]
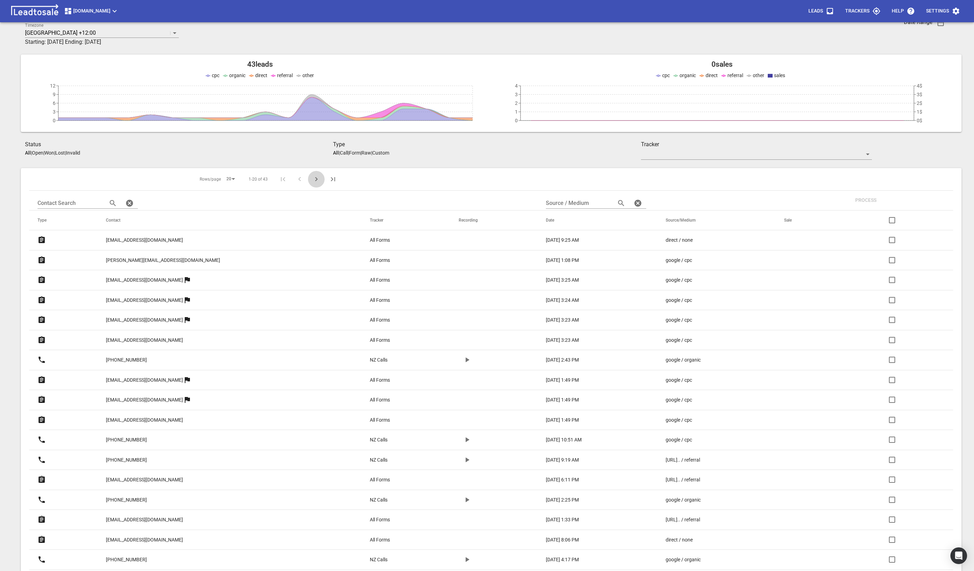
click at [312, 182] on icon "Next Page" at bounding box center [316, 179] width 8 height 8
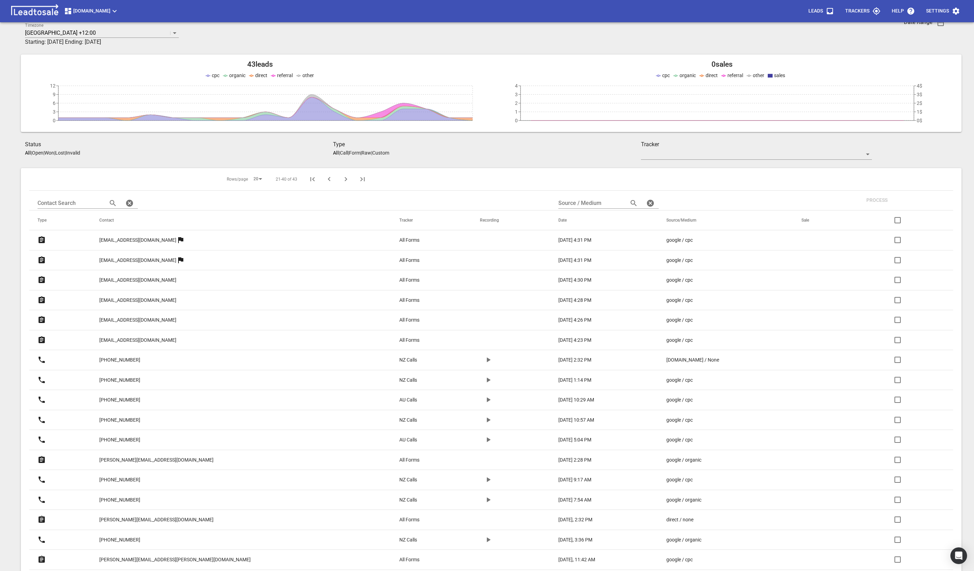
scroll to position [104, 0]
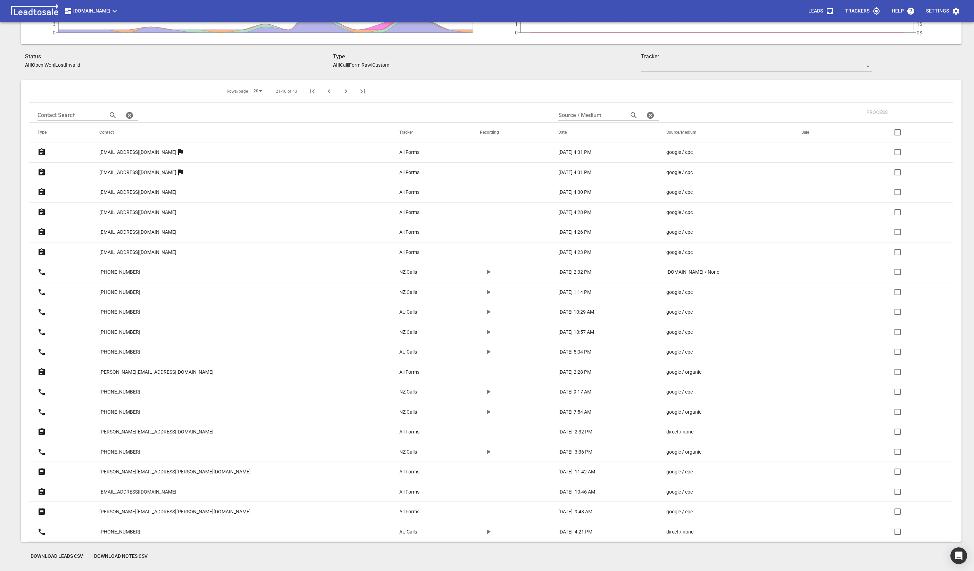
click at [163, 431] on p "[PERSON_NAME][EMAIL_ADDRESS][DOMAIN_NAME]" at bounding box center [156, 431] width 114 height 7
click at [39, 472] on icon at bounding box center [42, 471] width 6 height 7
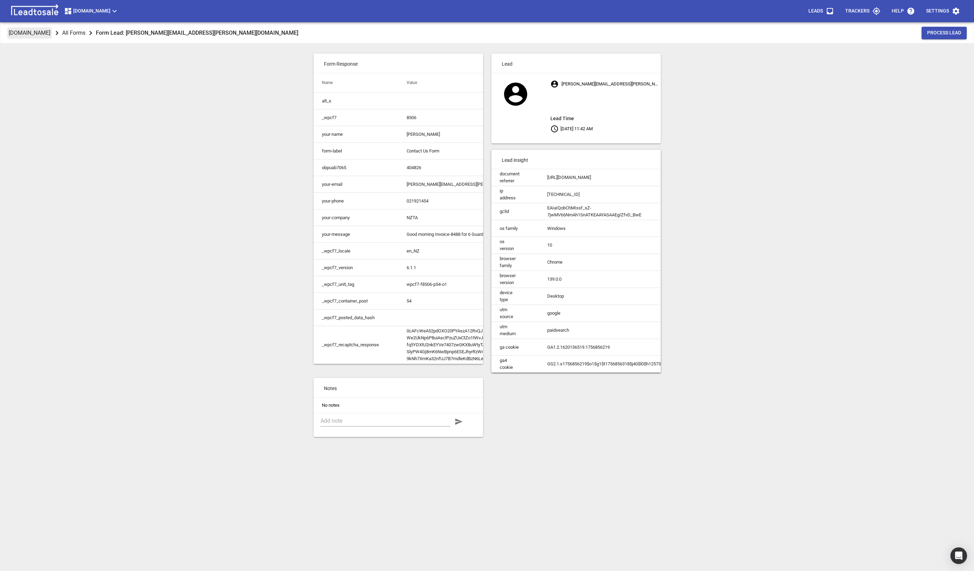
click at [19, 32] on p "[DOMAIN_NAME]" at bounding box center [30, 33] width 42 height 8
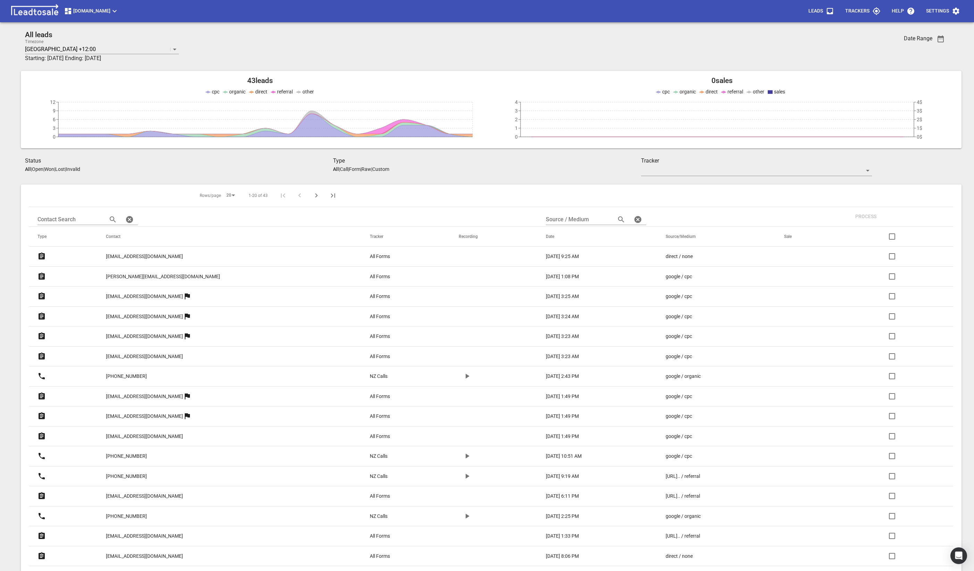
scroll to position [104, 0]
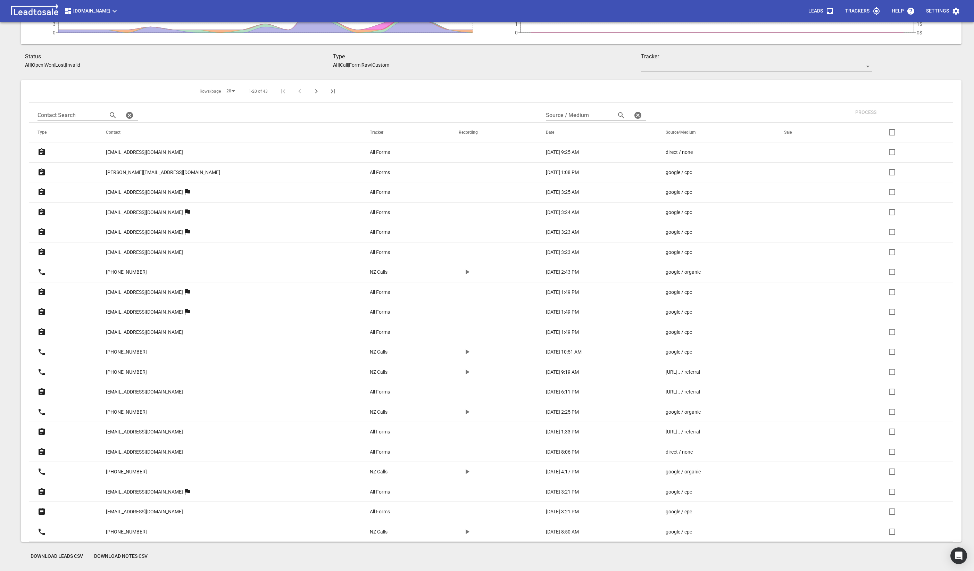
click at [312, 92] on icon "Next Page" at bounding box center [316, 91] width 8 height 8
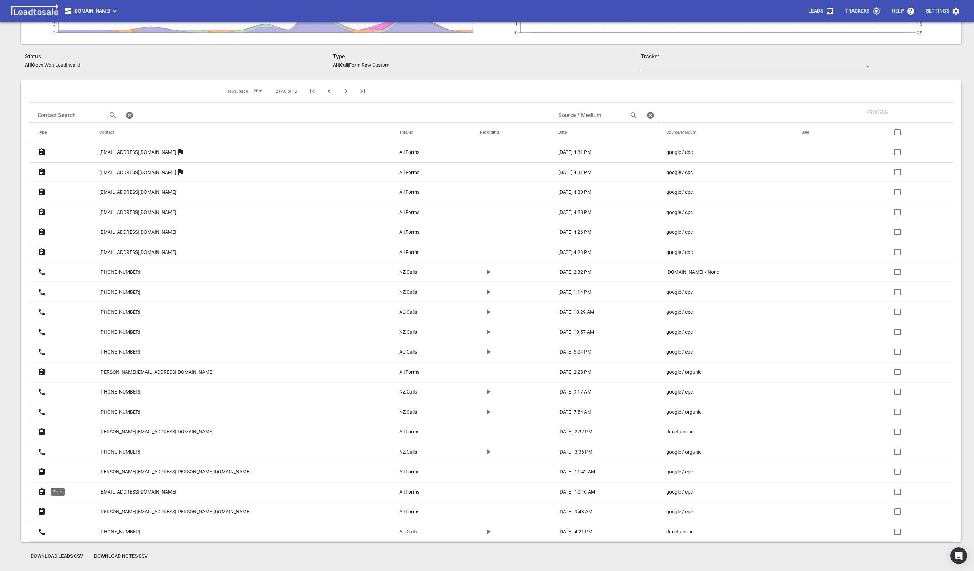
click at [40, 493] on icon at bounding box center [42, 491] width 6 height 7
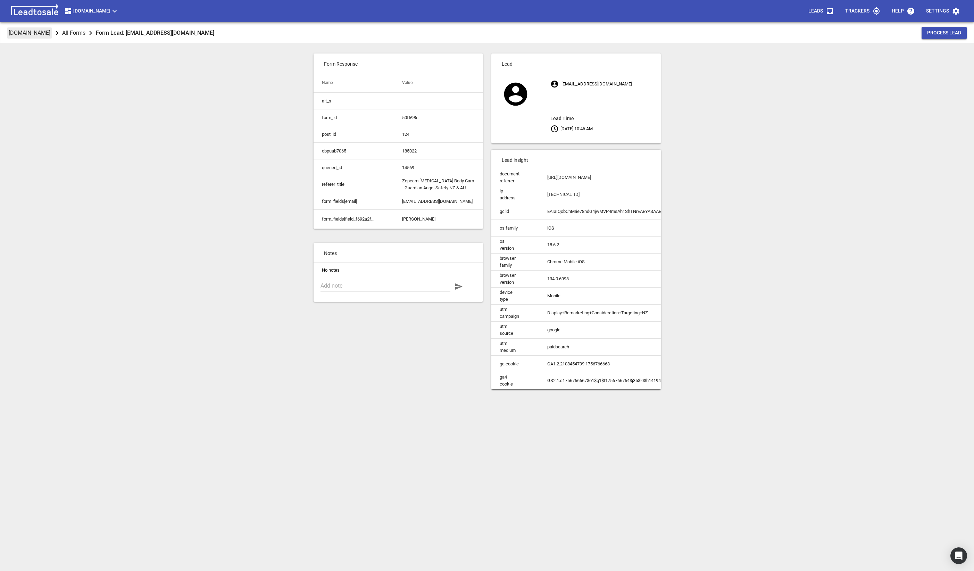
click at [27, 33] on p "[DOMAIN_NAME]" at bounding box center [30, 33] width 42 height 8
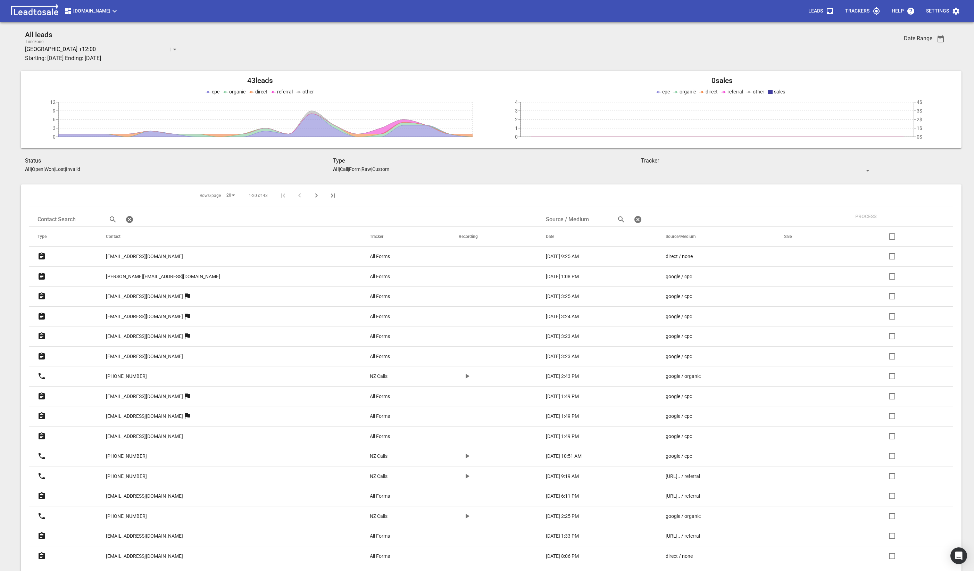
scroll to position [104, 0]
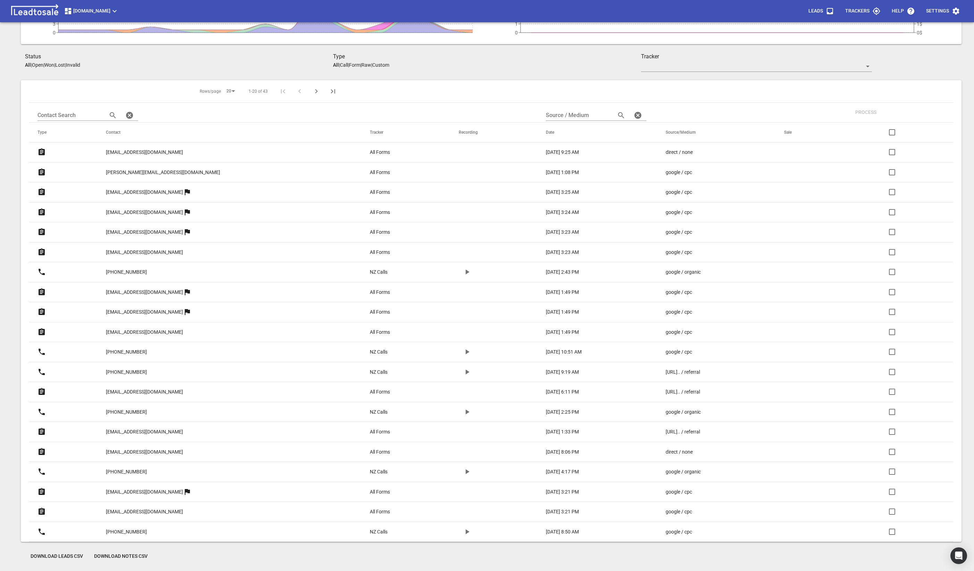
click at [312, 90] on icon "Next Page" at bounding box center [316, 91] width 8 height 8
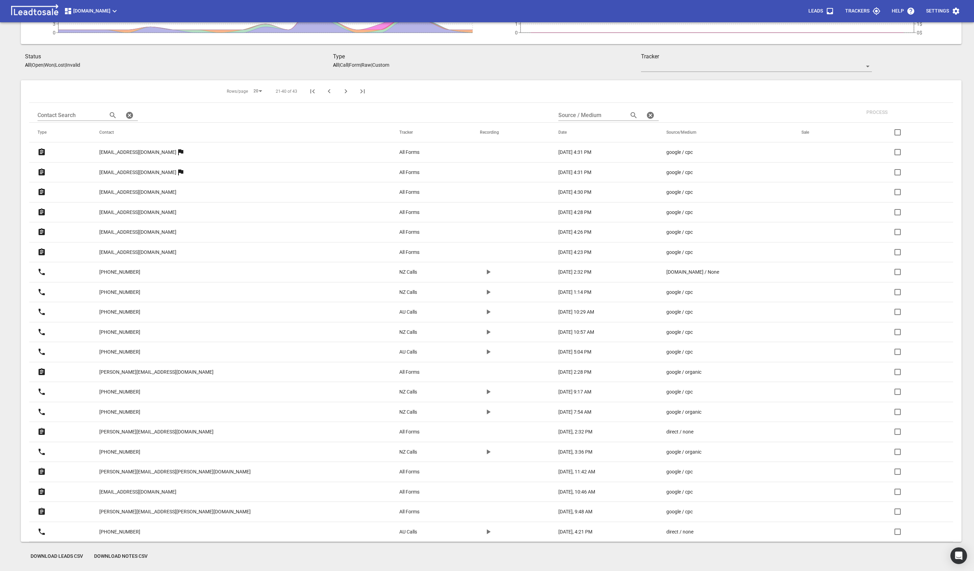
click at [144, 513] on p "maggie.anderson@colliers.com" at bounding box center [174, 511] width 151 height 7
click at [342, 89] on icon "Next Page" at bounding box center [346, 91] width 8 height 8
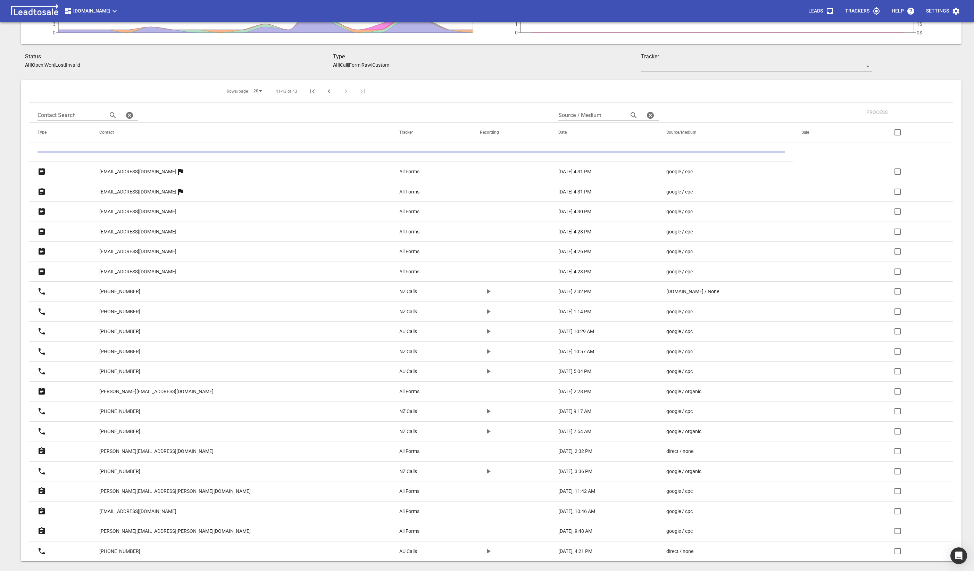
scroll to position [31, 0]
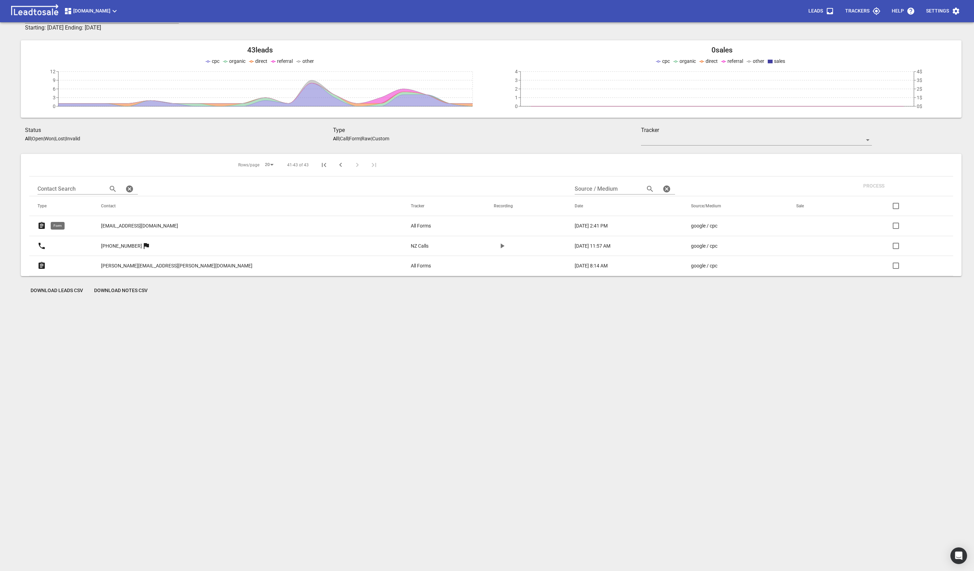
drag, startPoint x: 41, startPoint y: 227, endPoint x: 41, endPoint y: 239, distance: 11.5
click at [41, 227] on icon at bounding box center [41, 225] width 8 height 8
click at [40, 266] on icon at bounding box center [42, 265] width 6 height 7
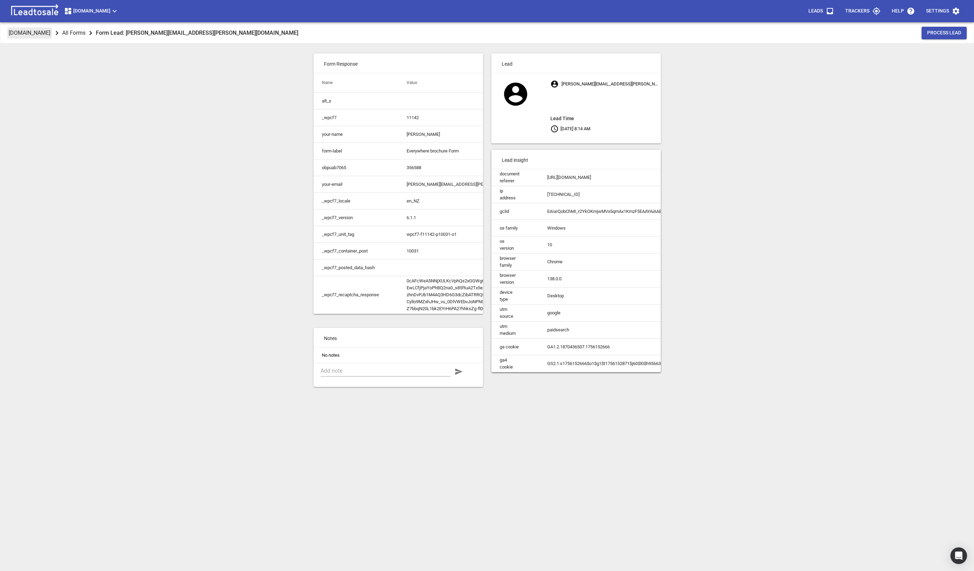
click at [17, 31] on p "[DOMAIN_NAME]" at bounding box center [30, 33] width 42 height 8
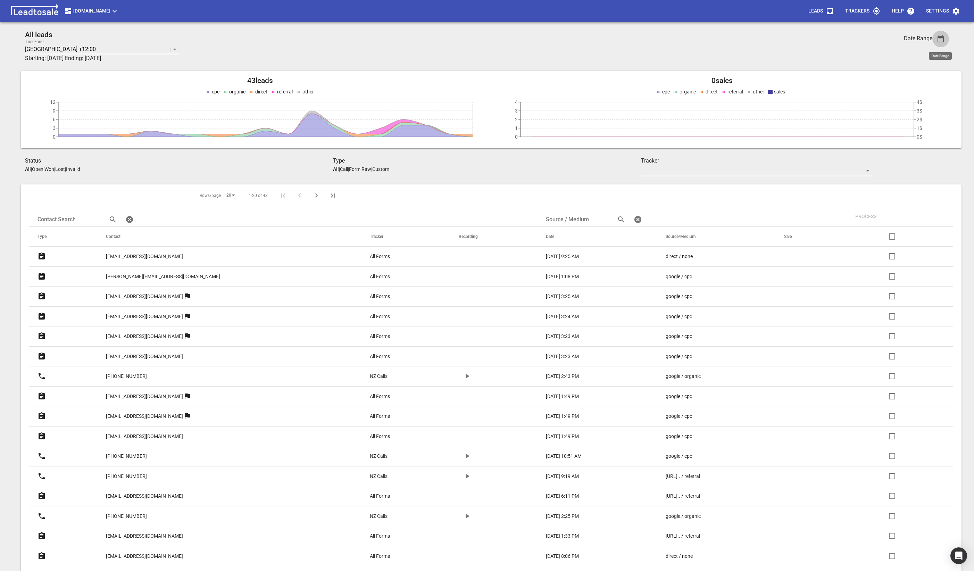
click at [938, 40] on icon "button" at bounding box center [940, 39] width 8 height 8
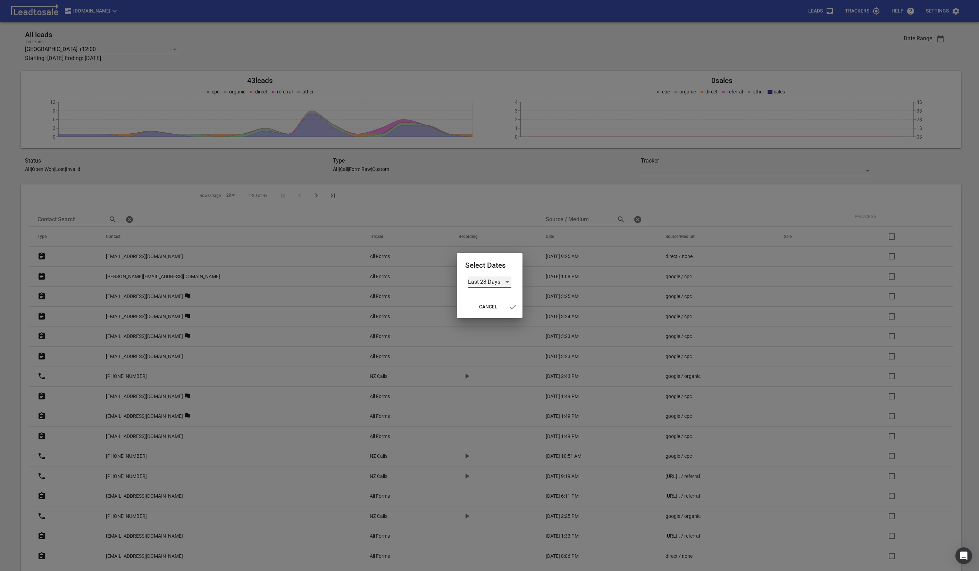
click at [500, 281] on div "Last 28 Days" at bounding box center [489, 281] width 43 height 11
click at [489, 298] on li "Last Month" at bounding box center [489, 298] width 43 height 17
click at [510, 308] on icon "button" at bounding box center [510, 307] width 6 height 5
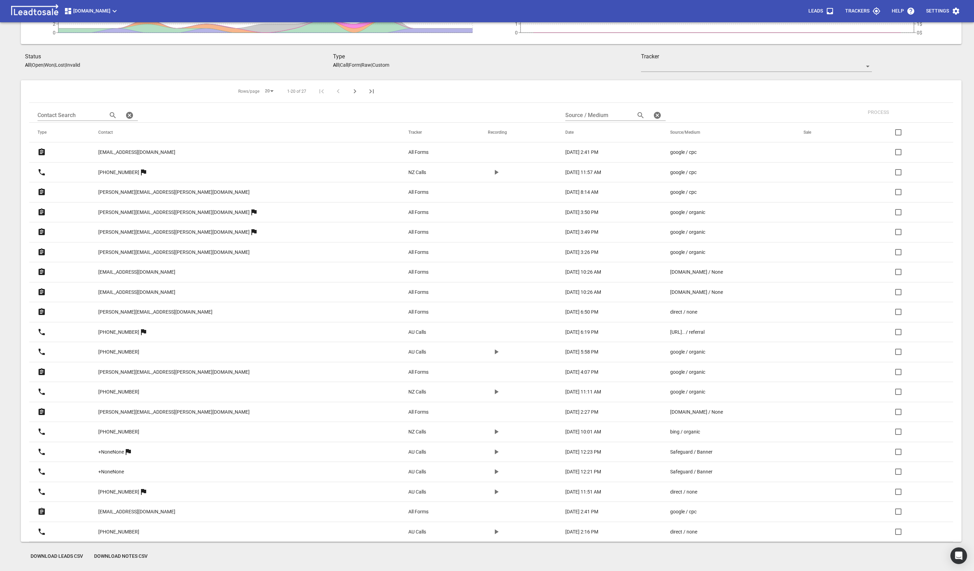
scroll to position [22, 0]
